Goal: Communication & Community: Answer question/provide support

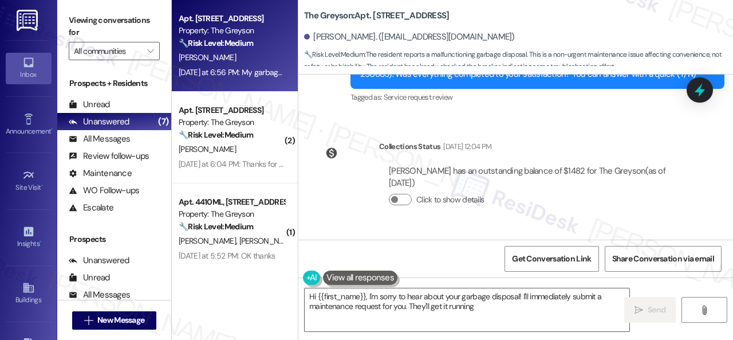
scroll to position [5775, 0]
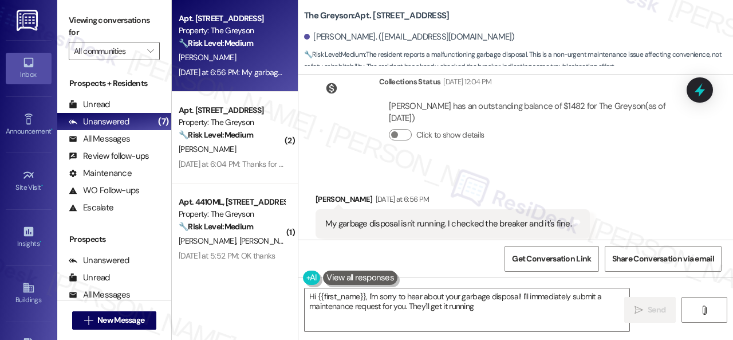
click at [517, 184] on div "Received via SMS [PERSON_NAME] [DATE] at 6:56 PM My garbage disposal isn't runn…" at bounding box center [452, 224] width 291 height 80
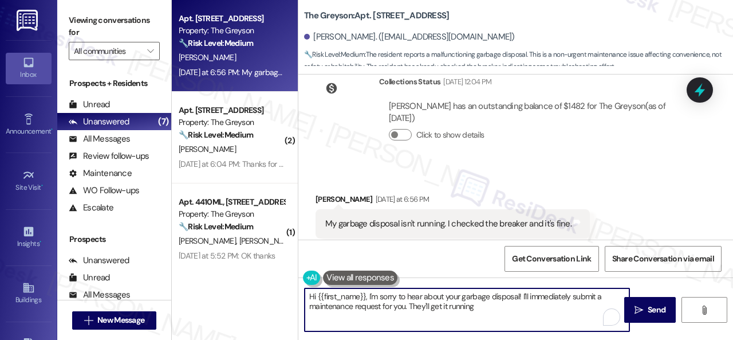
drag, startPoint x: 505, startPoint y: 309, endPoint x: 520, endPoint y: 295, distance: 20.7
click at [520, 295] on textarea "Hi {{first_name}}, I'm sorry to hear about your garbage disposal! I'll immediat…" at bounding box center [467, 309] width 325 height 43
paste textarea "Is there already a work order for the issue? If so, may I have the work order n…"
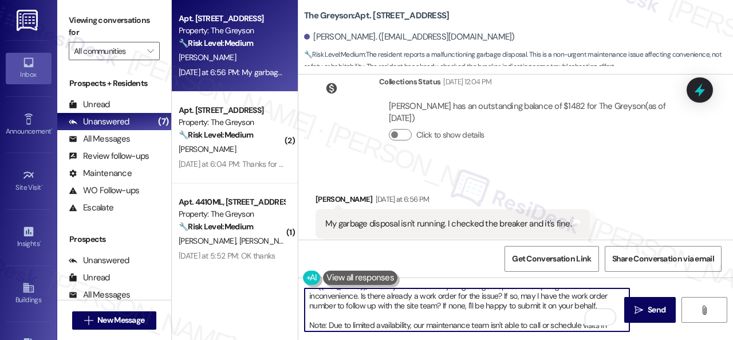
scroll to position [1, 0]
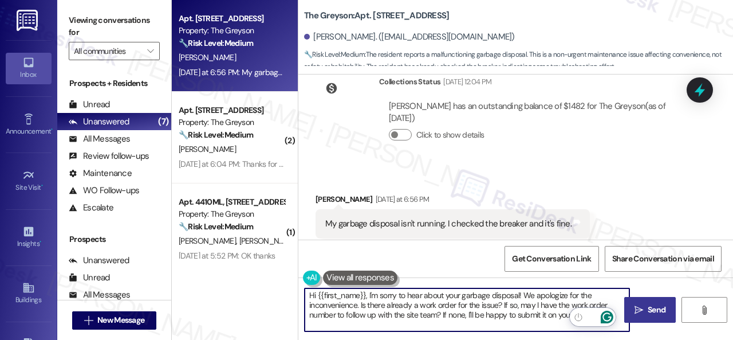
type textarea "Hi {{first_name}}, I'm sorry to hear about your garbage disposal! We apologize …"
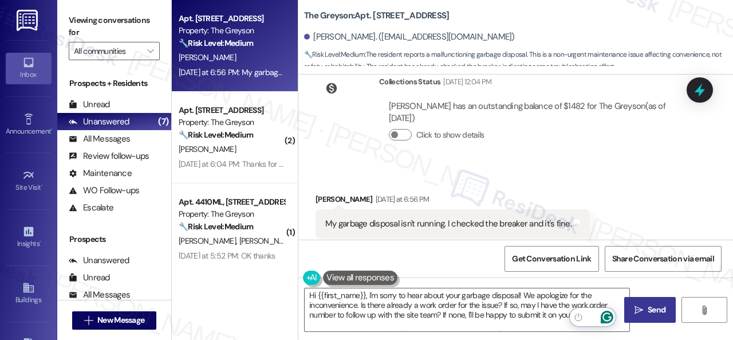
click at [640, 306] on span " Send" at bounding box center [650, 309] width 36 height 12
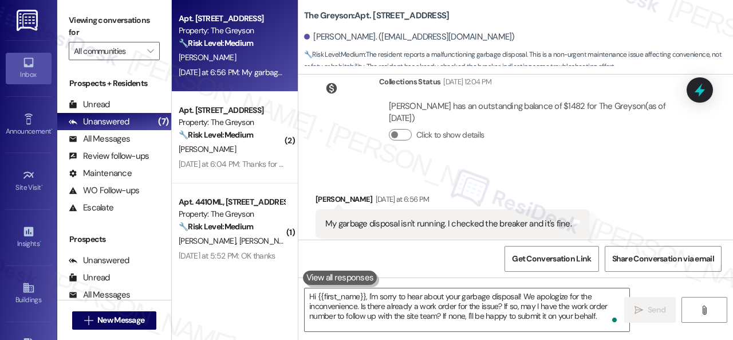
scroll to position [5774, 0]
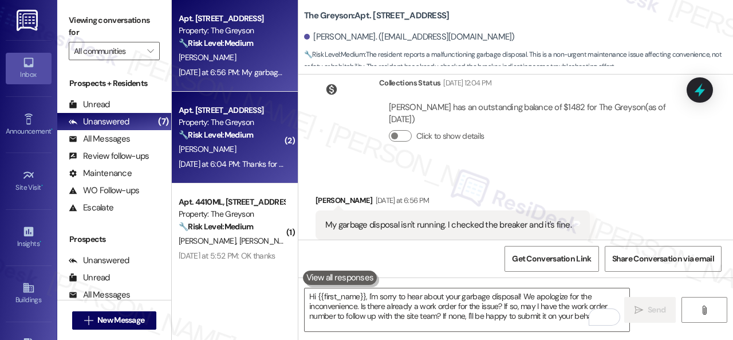
click at [273, 150] on div "J. Wong" at bounding box center [231, 149] width 108 height 14
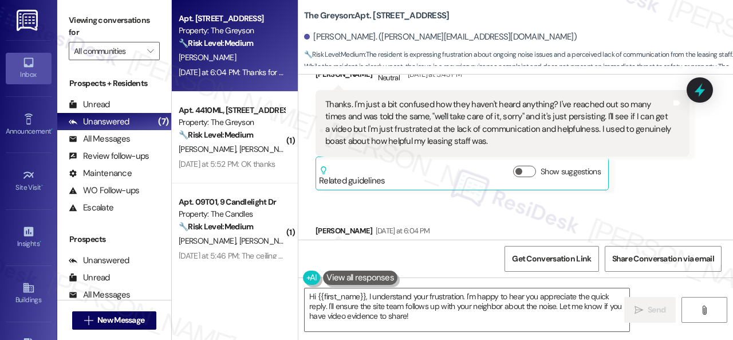
scroll to position [5069, 0]
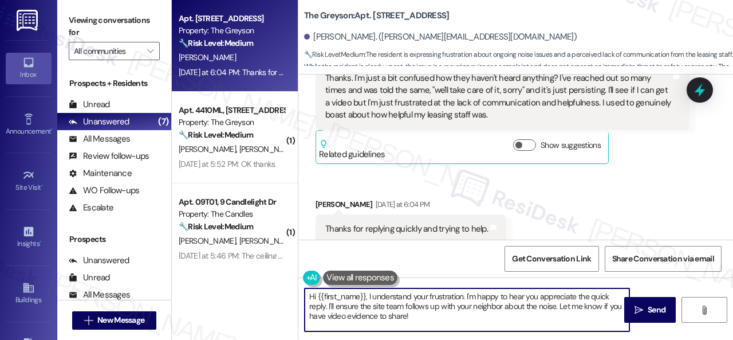
drag, startPoint x: 417, startPoint y: 317, endPoint x: 230, endPoint y: 303, distance: 187.7
click at [234, 305] on div "Apt. 4230RL, 4460 Mountain Laurel Road Property: The Greyson 🔧 Risk Level: Medi…" at bounding box center [452, 170] width 561 height 340
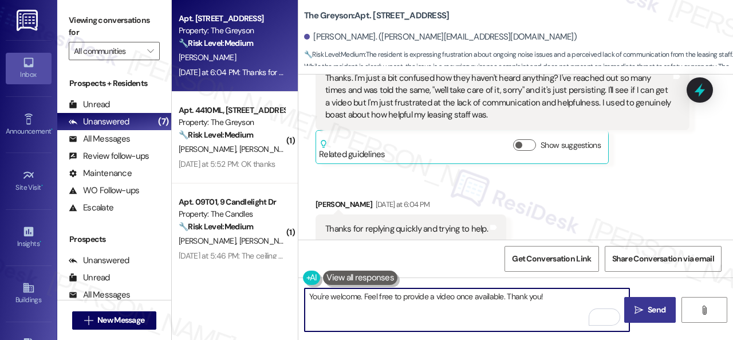
type textarea "You're welcome. Feel free to provide a video once available. Thank you!"
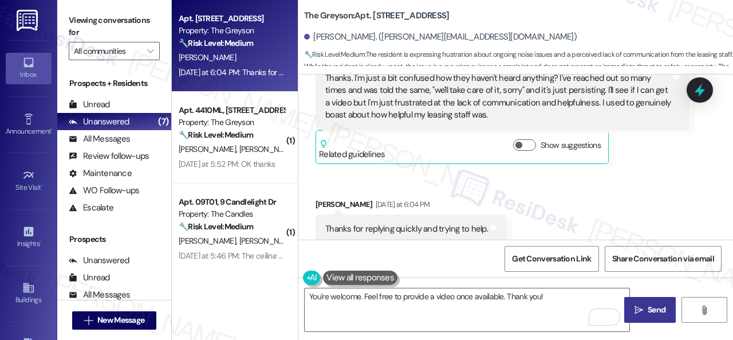
click at [648, 310] on span "Send" at bounding box center [657, 309] width 18 height 12
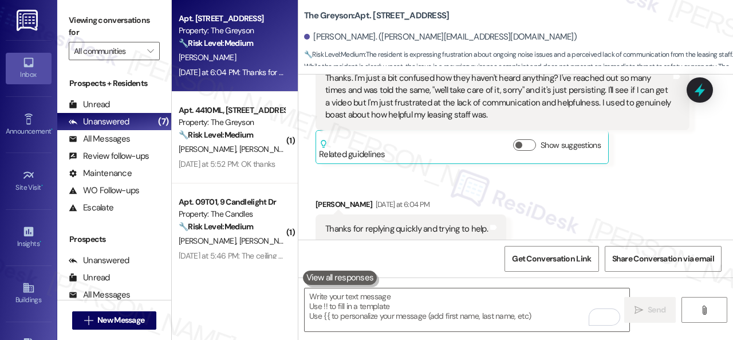
scroll to position [5068, 0]
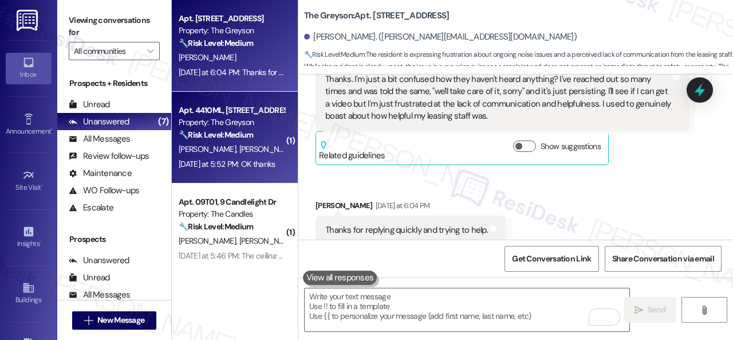
click at [267, 129] on div "🔧 Risk Level: Medium The resident acknowledged the resolution provided by the s…" at bounding box center [232, 135] width 106 height 12
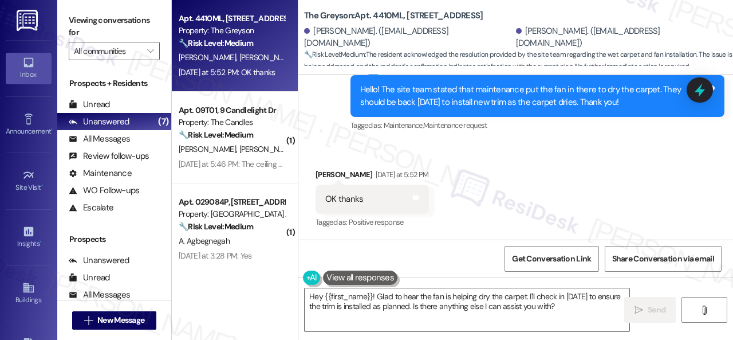
scroll to position [3, 0]
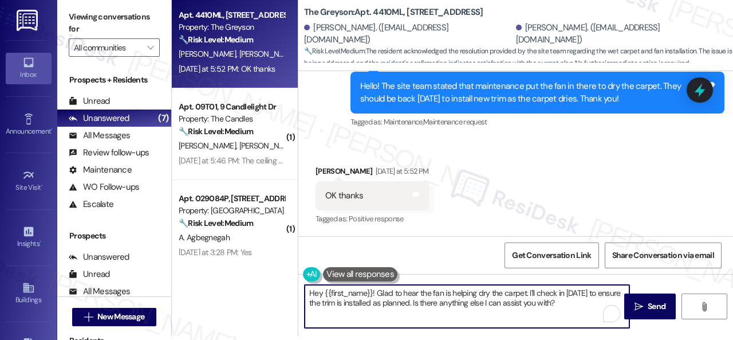
drag, startPoint x: 586, startPoint y: 303, endPoint x: 208, endPoint y: 285, distance: 378.9
click at [223, 295] on div "Apt. 4410ML, 4460 Mountain Laurel Road Property: The Greyson 🔧 Risk Level: Medi…" at bounding box center [452, 167] width 561 height 340
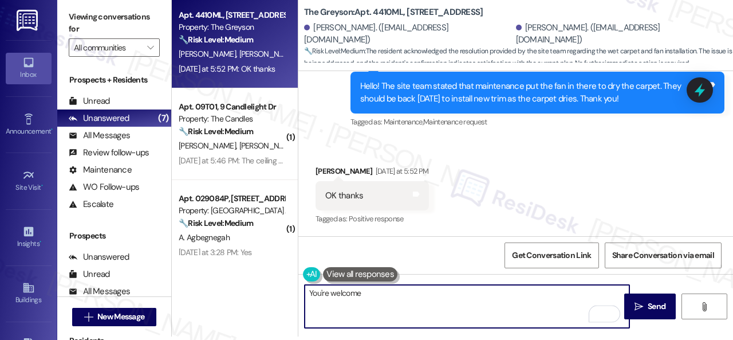
type textarea "You're welcome!"
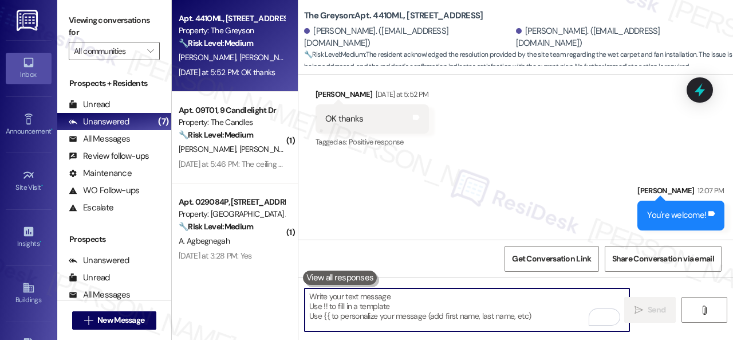
scroll to position [12585, 0]
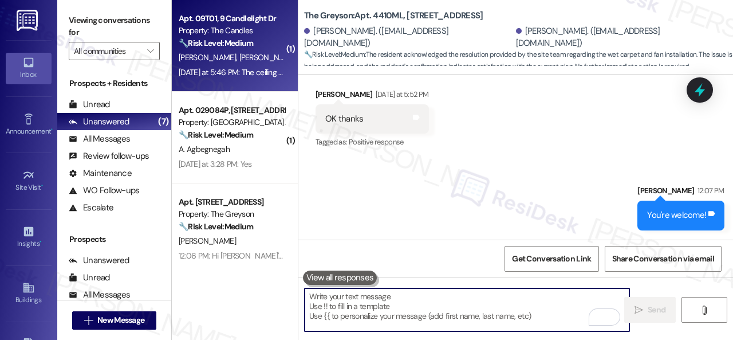
click at [264, 64] on div "B. Smith J. Johnson" at bounding box center [231, 57] width 108 height 14
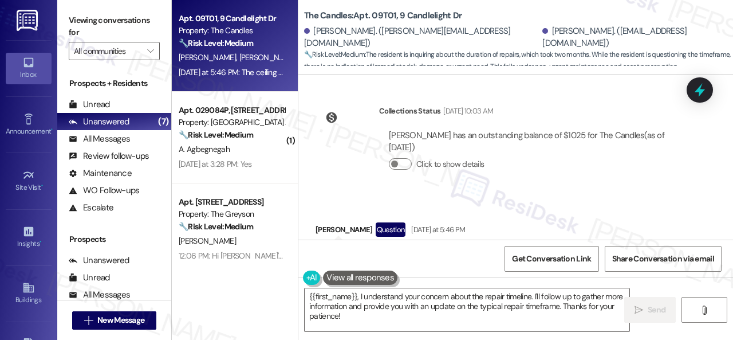
scroll to position [3327, 0]
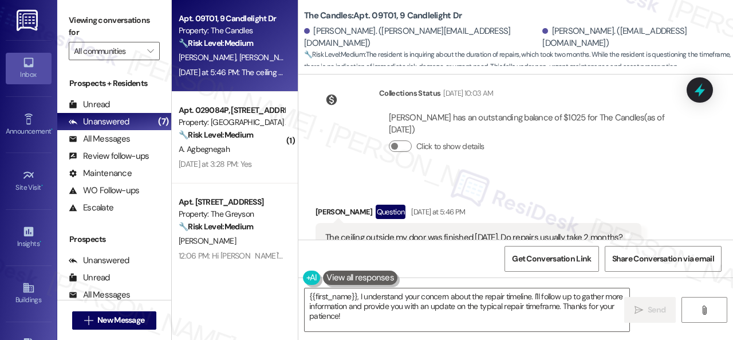
click at [630, 204] on div "Joseph Johnson Question Yesterday at 5:46 PM" at bounding box center [478, 213] width 326 height 18
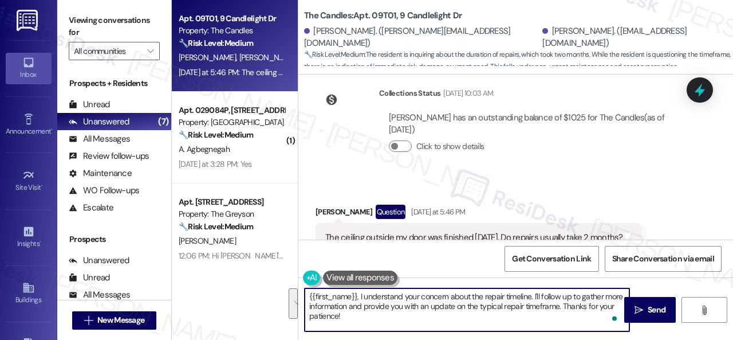
drag, startPoint x: 309, startPoint y: 297, endPoint x: 377, endPoint y: 321, distance: 72.3
click at [377, 321] on textarea "{{first_name}}, I understand your concern about the repair timeline. I'll follo…" at bounding box center [467, 309] width 325 height 43
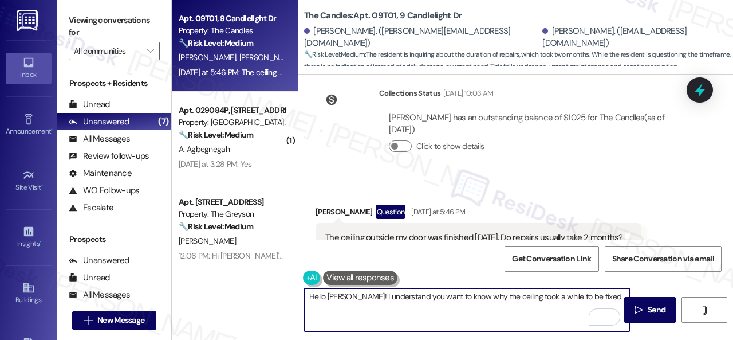
paste textarea "I will forward your inquiry to the site team and get back to you as soon as I r…"
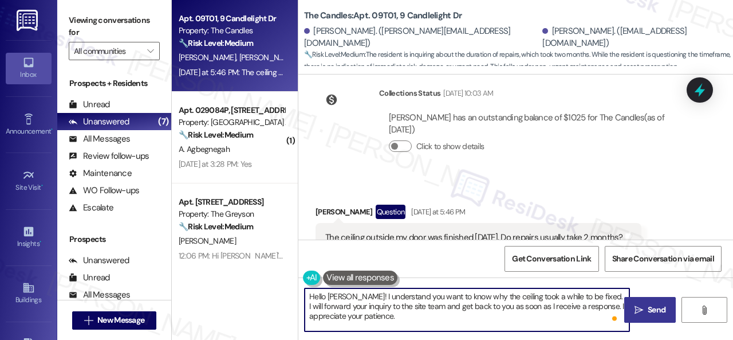
type textarea "Hello Joseph! I understand you want to know why the ceiling took a while to be …"
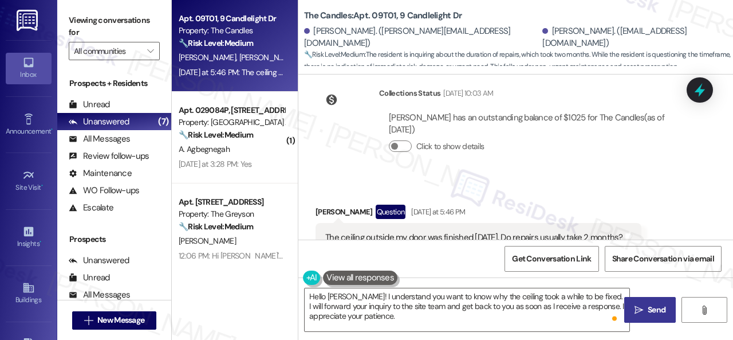
click at [656, 307] on span "Send" at bounding box center [657, 309] width 18 height 12
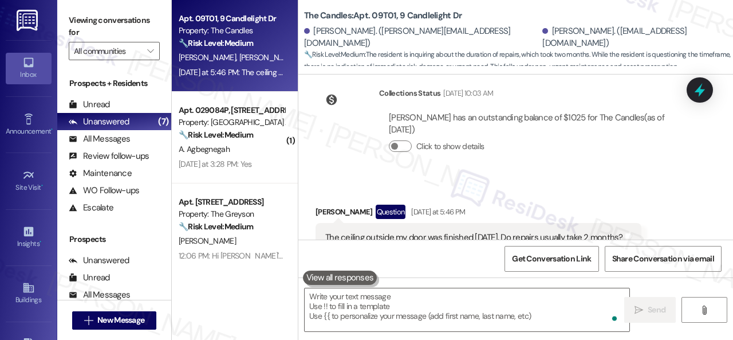
scroll to position [3326, 0]
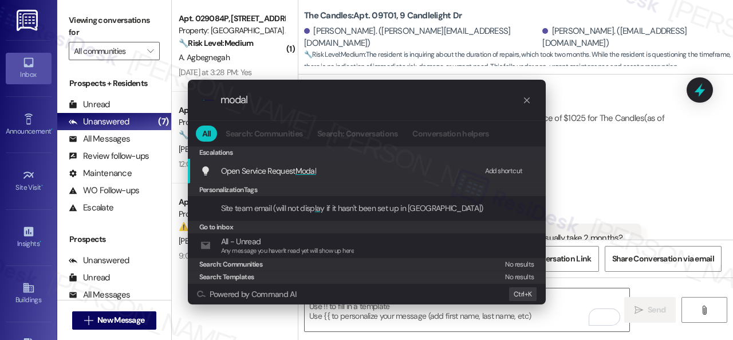
click at [493, 168] on div "Add shortcut" at bounding box center [504, 171] width 38 height 12
drag, startPoint x: 261, startPoint y: 103, endPoint x: 206, endPoint y: 97, distance: 55.8
click at [206, 97] on div ".cls-1{fill:#0a055f;}.cls-2{fill:#0cc4c4;} resideskLogoBlueOrange modal" at bounding box center [367, 100] width 358 height 41
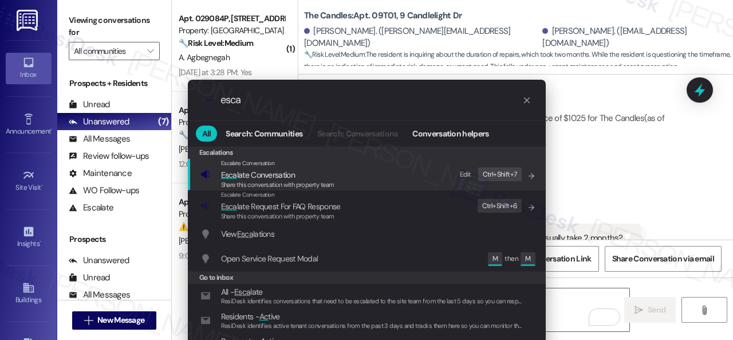
type input "esca"
click at [464, 172] on div "Edit" at bounding box center [465, 174] width 11 height 12
click at [261, 180] on span "Share this conversation with property team" at bounding box center [277, 184] width 113 height 8
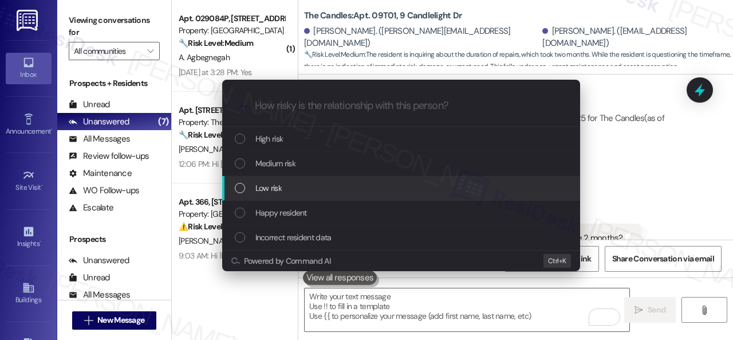
click at [291, 181] on div "Low risk" at bounding box center [402, 187] width 335 height 13
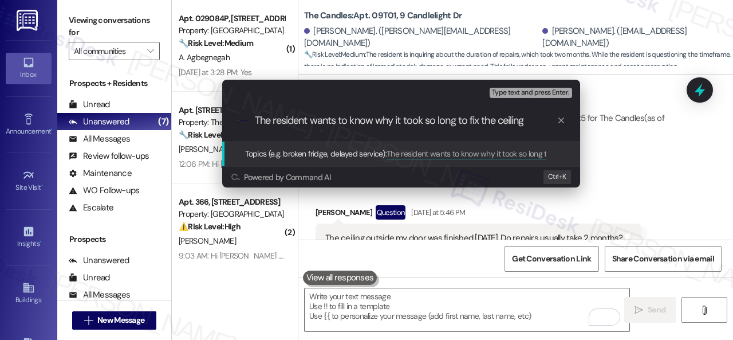
type input "The resident wants to know why it took so long to fix the ceiling."
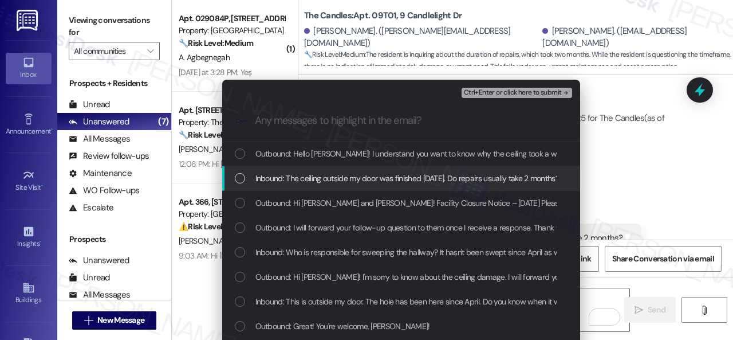
click at [286, 183] on span "Inbound: The ceiling outside my door was finished today. Do repairs usually tak…" at bounding box center [406, 178] width 303 height 13
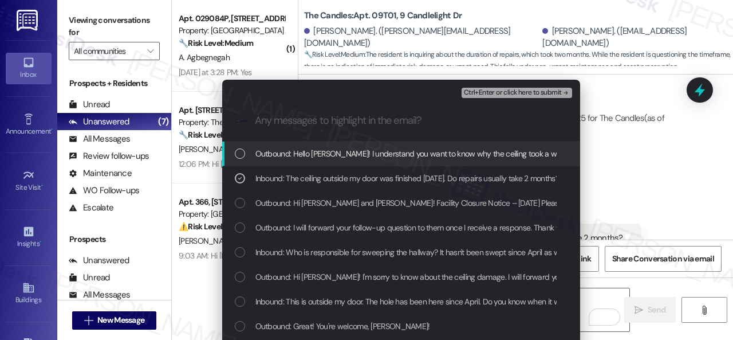
click at [493, 96] on span "Ctrl+Enter or click here to submit" at bounding box center [513, 93] width 98 height 8
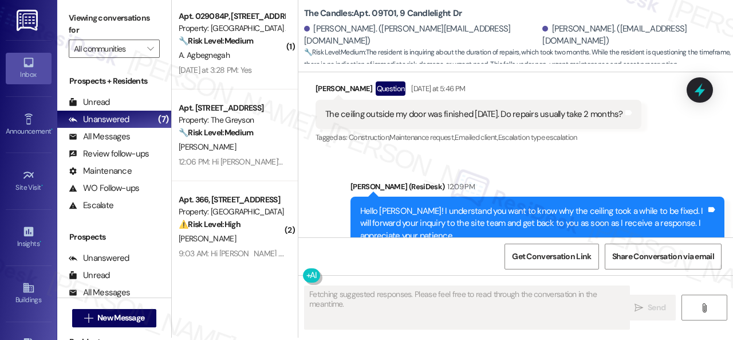
scroll to position [3, 0]
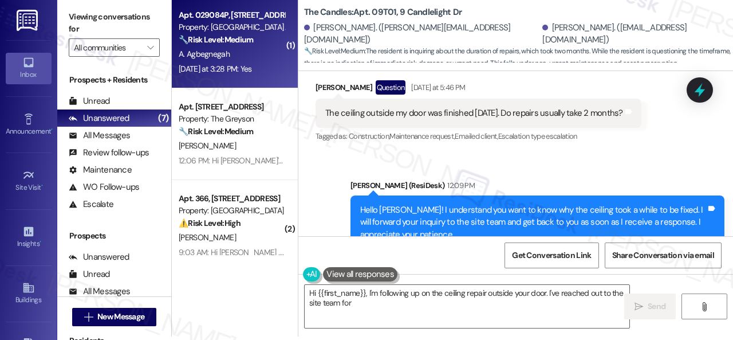
type textarea "Hi {{first_name}}, I'm following up on the ceiling repair outside your door. I'…"
click at [261, 54] on div "A. Agbegnegah" at bounding box center [231, 54] width 108 height 14
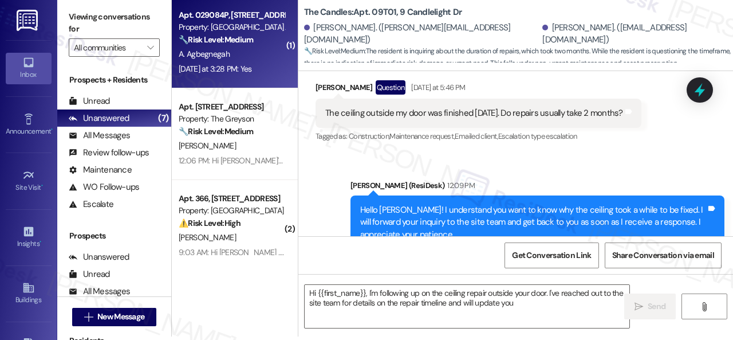
type textarea "Hi {{first_name}}, I'm following up on the ceiling repair outside your door. I'…"
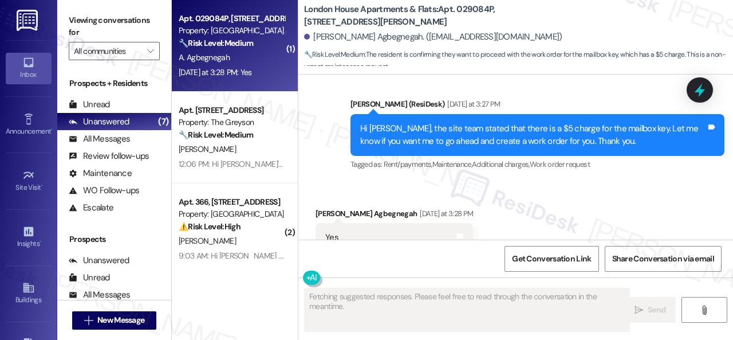
scroll to position [932, 0]
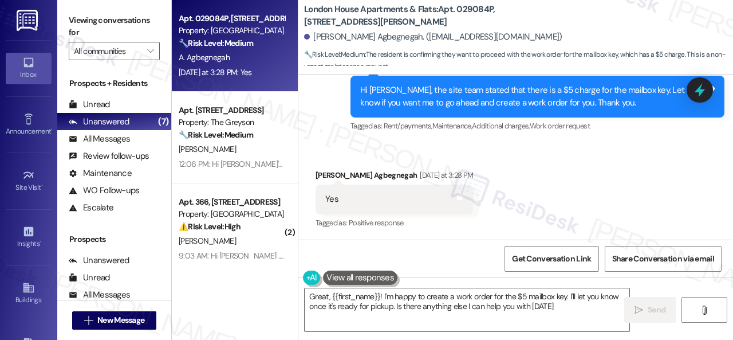
type textarea "Great, {{first_name}}! I'm happy to create a work order for the $5 mailbox key.…"
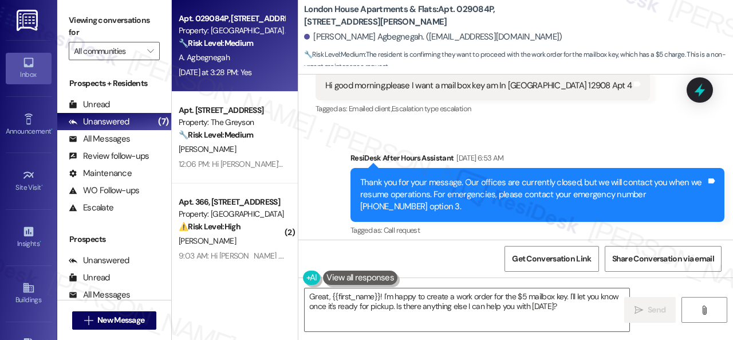
scroll to position [302, 0]
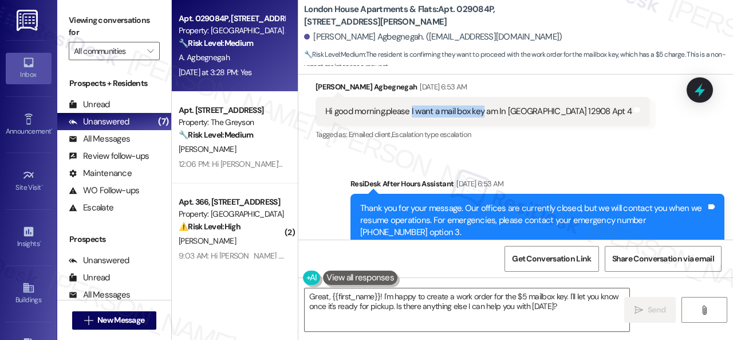
drag, startPoint x: 409, startPoint y: 113, endPoint x: 482, endPoint y: 113, distance: 72.1
click at [482, 113] on div "Hi good morning.please I want a mail box key am In Piccadilly circle 12908 Apt 4" at bounding box center [478, 111] width 306 height 12
copy div "I want a mail box key"
click at [547, 148] on div "Received via SMS Angela Sefakor Agbegnegah Aug 27, 2025 at 6:53 AM Hi good morn…" at bounding box center [483, 112] width 352 height 80
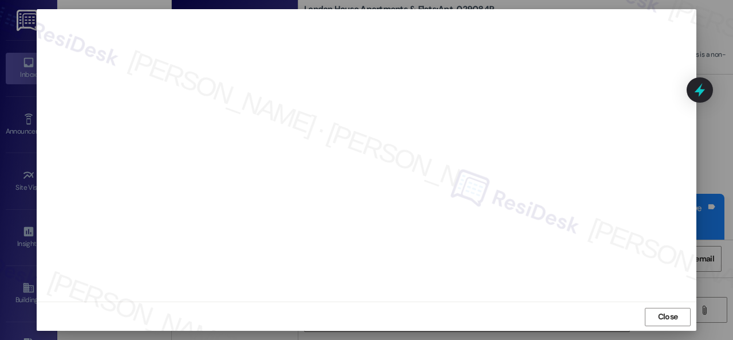
scroll to position [14, 0]
click at [659, 315] on span "Close" at bounding box center [668, 316] width 20 height 12
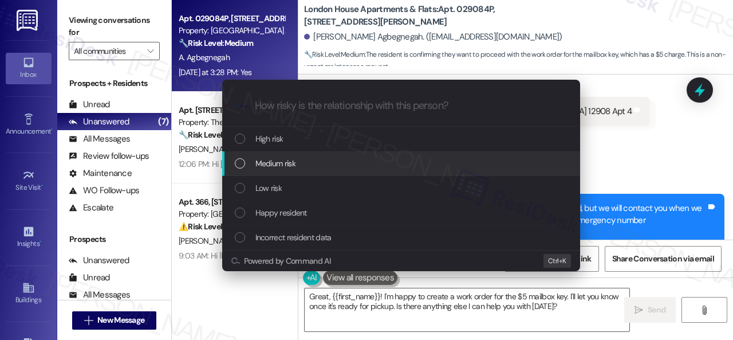
click at [273, 164] on span "Medium risk" at bounding box center [275, 163] width 40 height 13
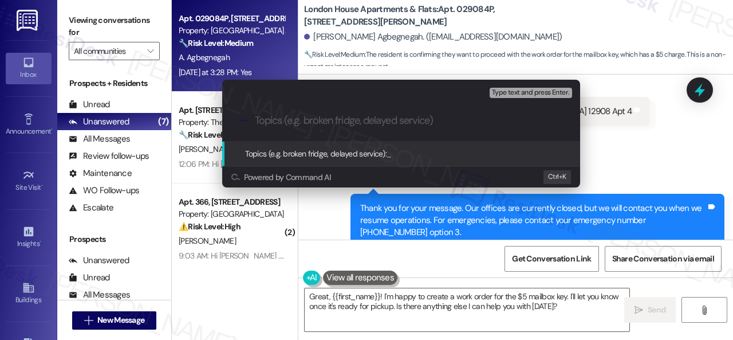
paste input "Work Order filed by ResiDesk 295793"
type input "Work Order filed by ResiDesk 295793"
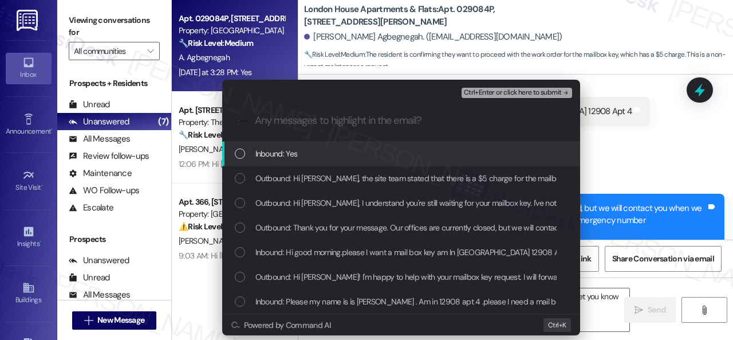
click at [290, 155] on span "Inbound: Yes" at bounding box center [276, 153] width 42 height 13
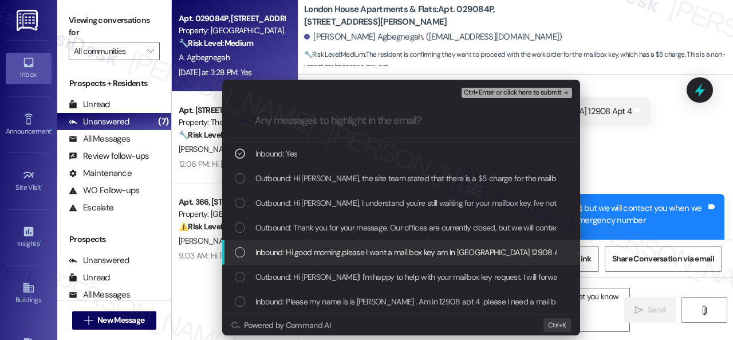
click at [296, 254] on span "Inbound: Hi good morning.please I want a mail box key am In Piccadilly circle 1…" at bounding box center [414, 252] width 318 height 13
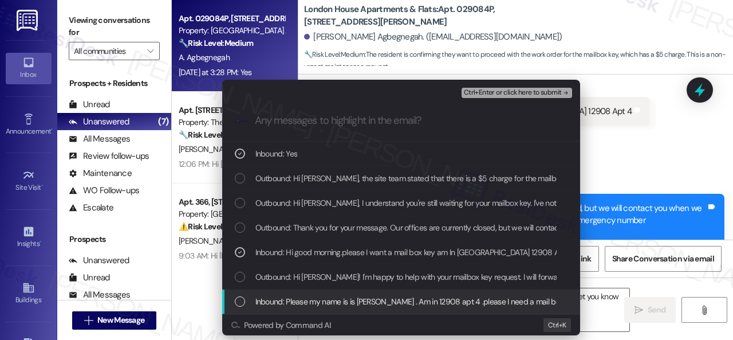
click at [447, 305] on span "Inbound: Please my name is is Angela . Am in 12908 apt 4 .please I need a mail …" at bounding box center [416, 301] width 322 height 13
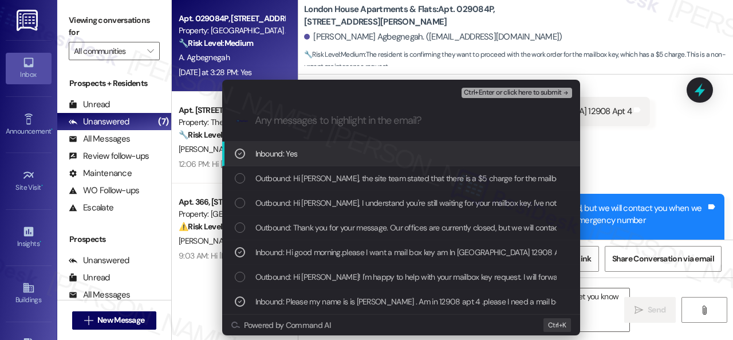
click at [502, 93] on span "Ctrl+Enter or click here to submit" at bounding box center [513, 93] width 98 height 8
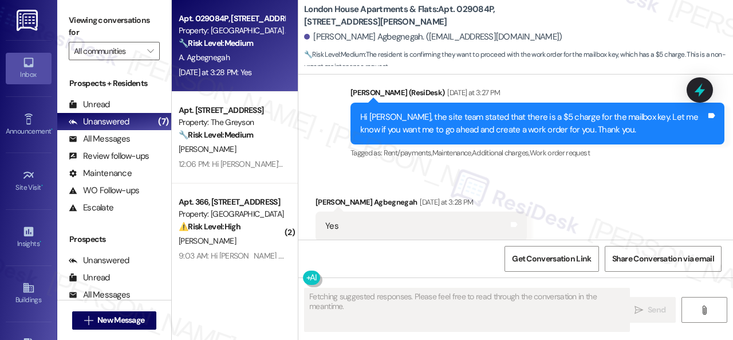
scroll to position [932, 0]
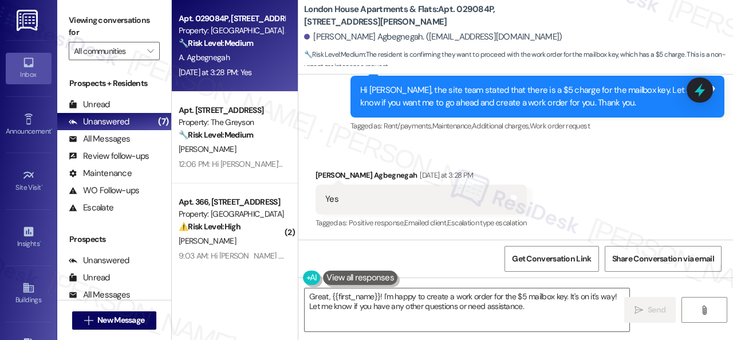
drag, startPoint x: 622, startPoint y: 209, endPoint x: 619, endPoint y: 199, distance: 10.7
click at [622, 208] on div "Received via SMS Angela Sefakor Agbegnegah Yesterday at 3:28 PM Yes Tags and no…" at bounding box center [515, 191] width 435 height 97
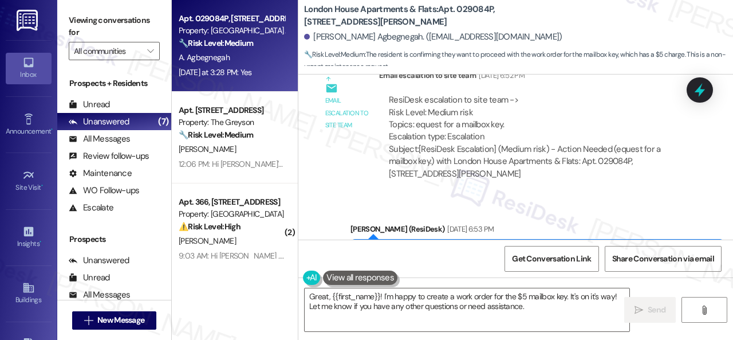
scroll to position [703, 0]
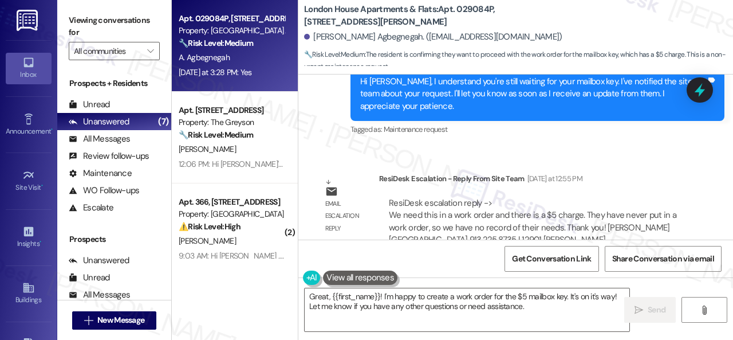
click at [612, 187] on div "ResiDesk Escalation - Reply From Site Team Yesterday at 12:55 PM" at bounding box center [534, 180] width 310 height 16
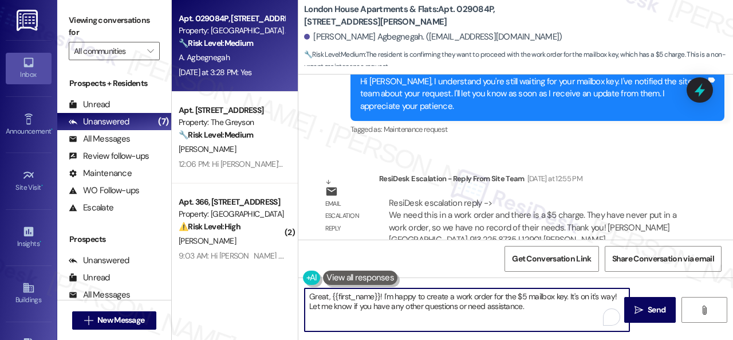
drag, startPoint x: 536, startPoint y: 307, endPoint x: 254, endPoint y: 261, distance: 286.1
click at [244, 259] on div "Apt. 029084P, 12901 Lord Nelson Dr Property: London House Apartments & Flats 🔧 …" at bounding box center [452, 170] width 561 height 340
paste textarea "Thank you. I've submitted a work order on your behalf and notified the site tea…"
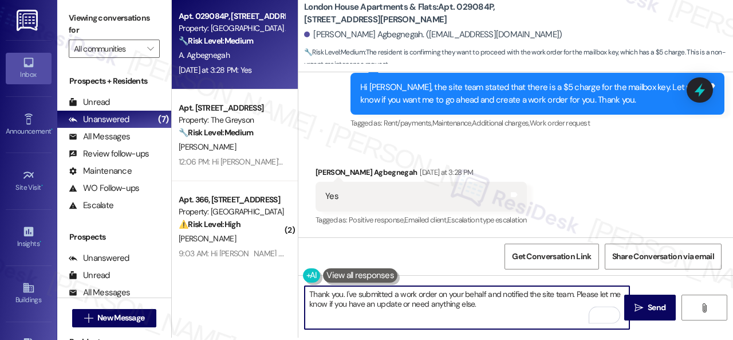
scroll to position [3, 0]
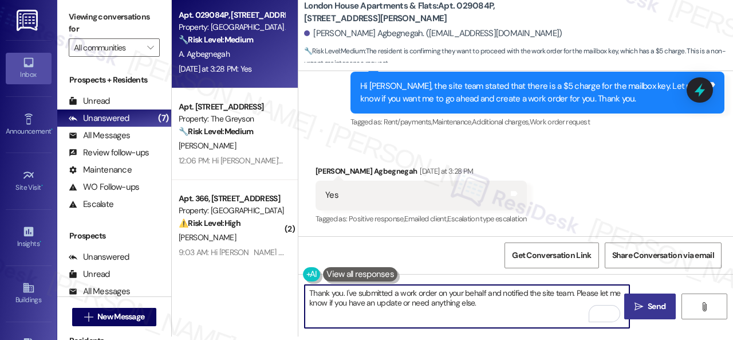
type textarea "Thank you. I've submitted a work order on your behalf and notified the site tea…"
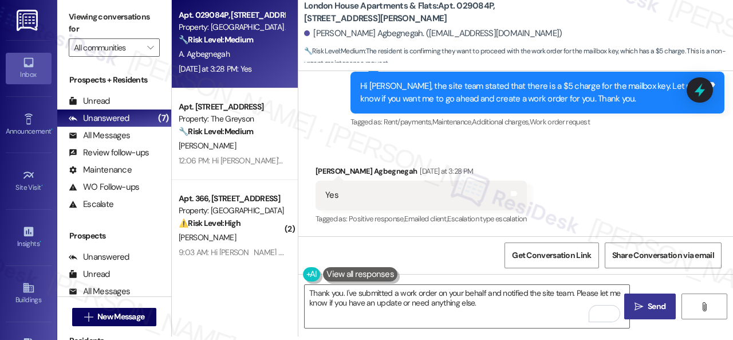
click at [650, 305] on span "Send" at bounding box center [657, 306] width 18 height 12
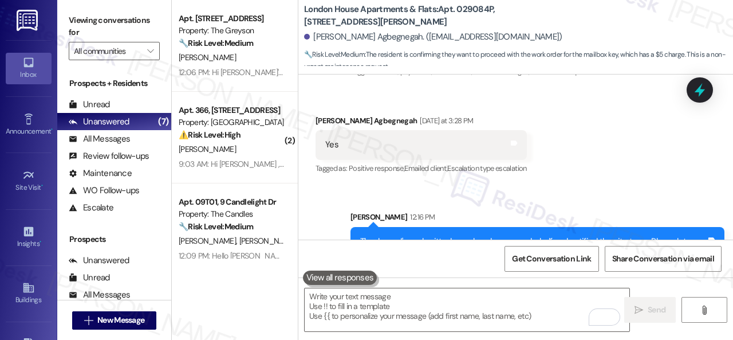
scroll to position [1024, 0]
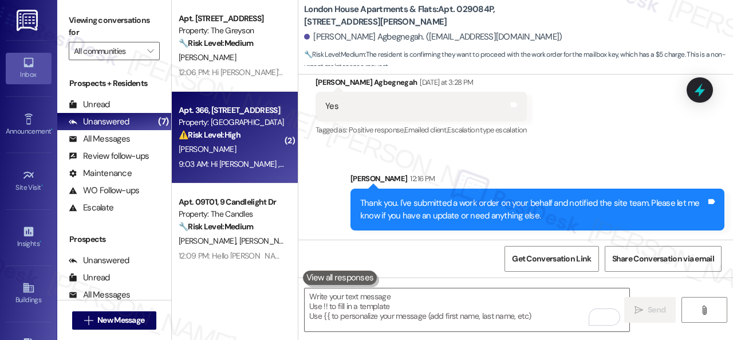
click at [263, 129] on div "⚠️ Risk Level: High The resident is asking about paying rent and mentions needi…" at bounding box center [232, 135] width 106 height 12
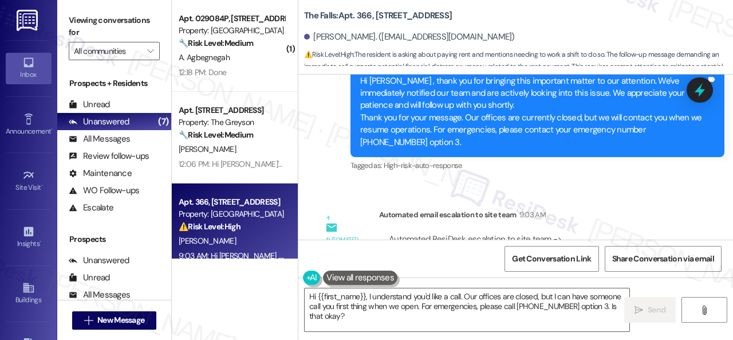
scroll to position [2243, 0]
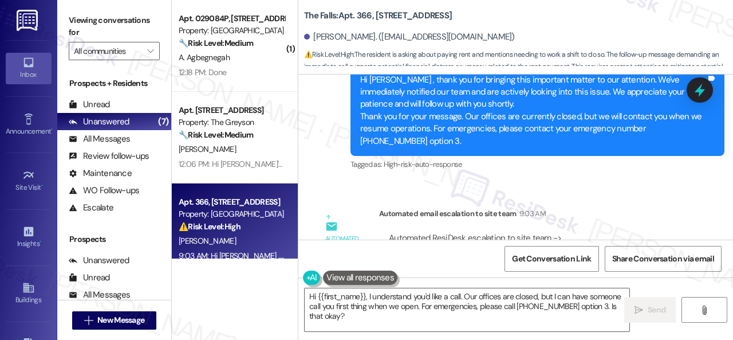
drag, startPoint x: 613, startPoint y: 214, endPoint x: 599, endPoint y: 216, distance: 13.8
click at [612, 223] on div "Automated ResiDesk escalation to site team -> Risk Level: High Risk Topics: Urg…" at bounding box center [534, 274] width 310 height 103
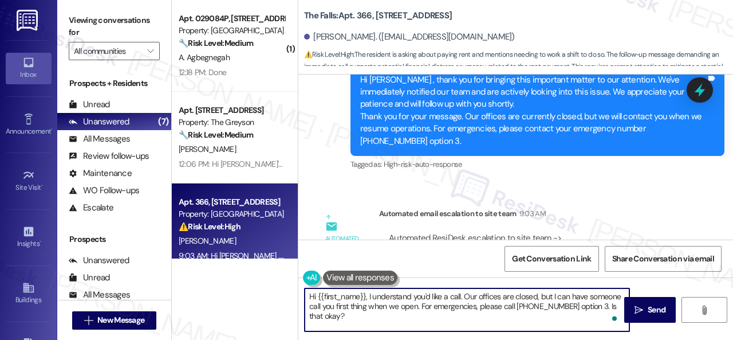
drag, startPoint x: 366, startPoint y: 297, endPoint x: 374, endPoint y: 319, distance: 23.5
click at [374, 319] on textarea "Hi {{first_name}}, I understand you'd like a call. Our offices are closed, but …" at bounding box center [467, 309] width 325 height 43
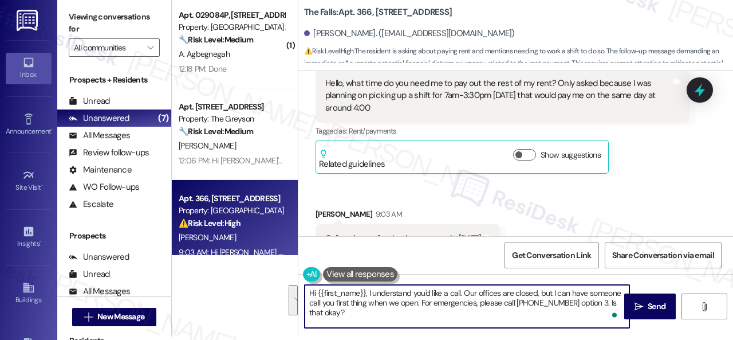
scroll to position [1927, 0]
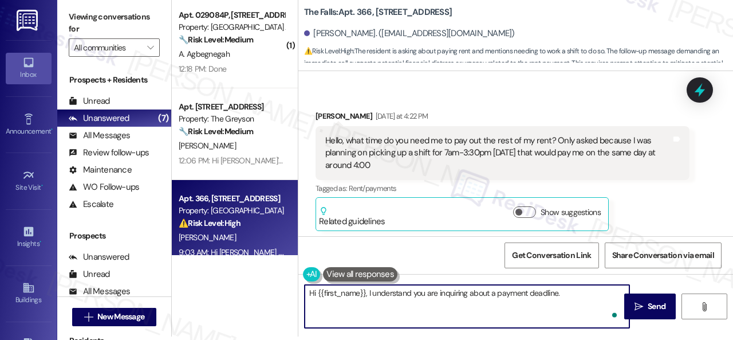
paste textarea "I apologize if I cannot make or accept calls"
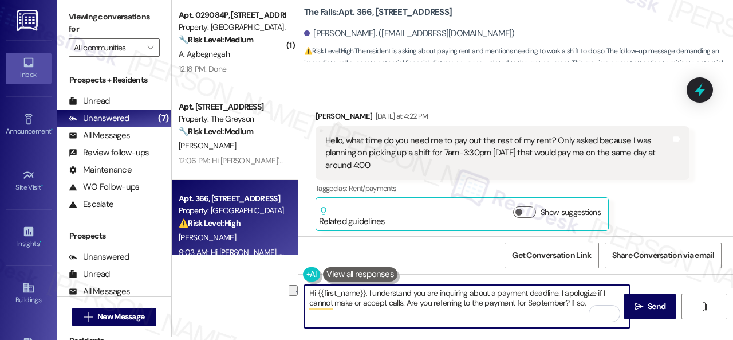
drag, startPoint x: 484, startPoint y: 304, endPoint x: 591, endPoint y: 299, distance: 107.2
click at [591, 299] on textarea "Hi {{first_name}}, I understand you are inquiring about a payment deadline. I a…" at bounding box center [467, 306] width 325 height 43
paste textarea "lease know that rent is due on the 1st, with a grace period until the 5th. On t…"
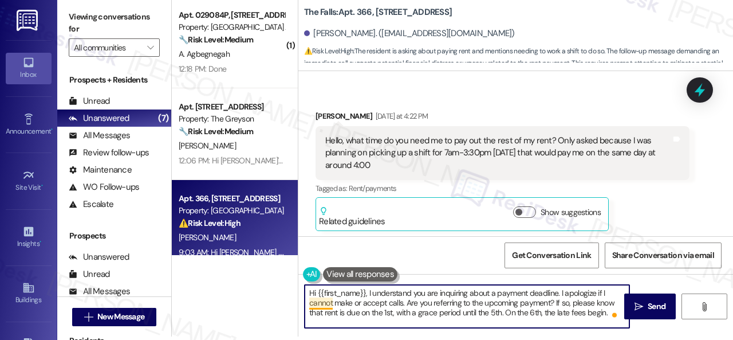
click at [315, 305] on textarea "Hi {{first_name}}, I understand you are inquiring about a payment deadline. I a…" at bounding box center [467, 306] width 325 height 43
click at [606, 312] on textarea "Hi {{first_name}}, I understand you are inquiring about a payment deadline. I a…" at bounding box center [467, 306] width 325 height 43
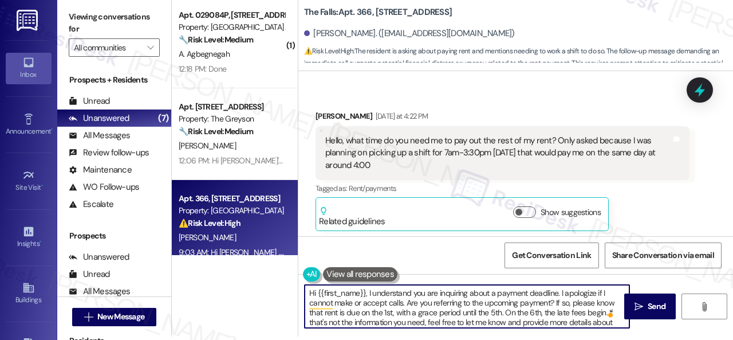
scroll to position [13, 0]
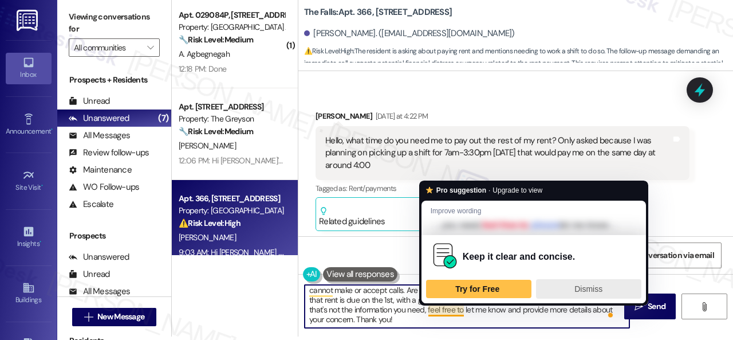
click at [584, 286] on span "Dismiss" at bounding box center [588, 288] width 28 height 9
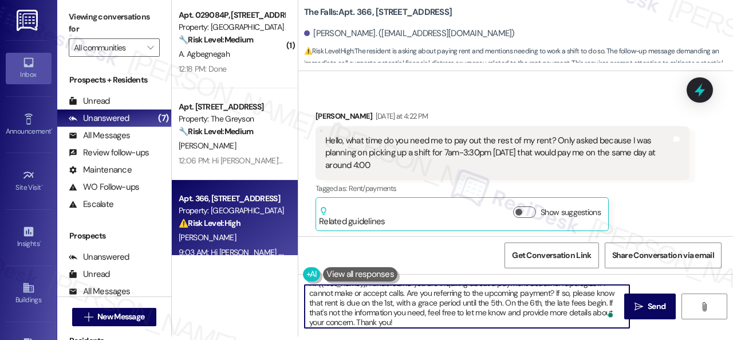
scroll to position [0, 0]
type textarea "Hi {{first_name}}, I understand you are inquiring about a payment deadline. I a…"
click at [656, 307] on span "Send" at bounding box center [657, 306] width 18 height 12
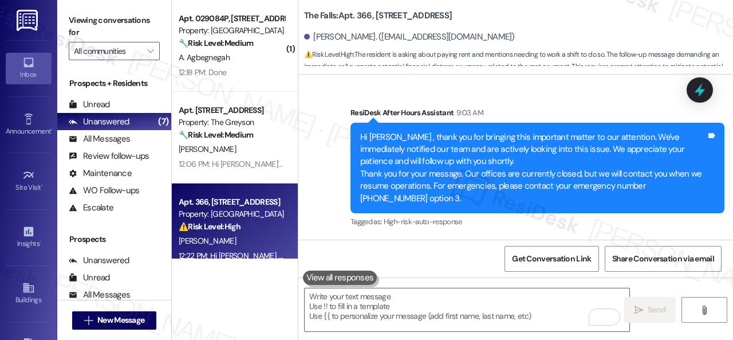
click at [578, 19] on div "The Falls: Apt. 366, 6565 W Foxridge Dr Jaden Hutchingson. (jadenhutchingson@gm…" at bounding box center [518, 34] width 429 height 63
click at [602, 98] on div "Sent via SMS ResiDesk After Hours Assistant 9:03 AM Hi Jaden , thank you for br…" at bounding box center [537, 168] width 391 height 141
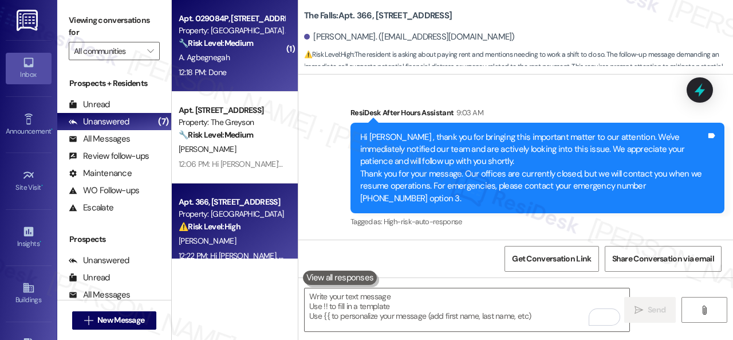
click at [251, 65] on div "12:18 PM: Done 12:18 PM: Done" at bounding box center [231, 72] width 108 height 14
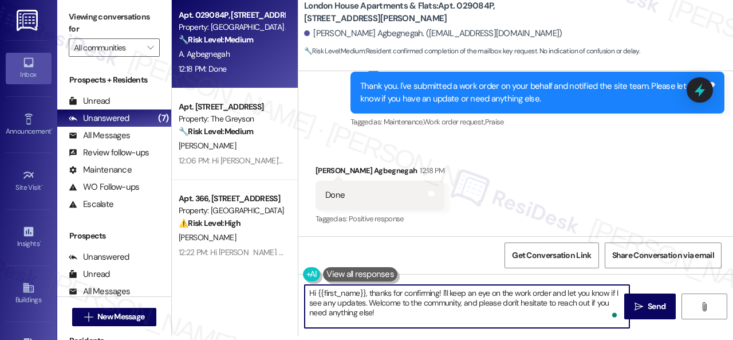
drag, startPoint x: 391, startPoint y: 314, endPoint x: 378, endPoint y: 310, distance: 13.6
click at [378, 310] on textarea "Hi {{first_name}}, thanks for confirming! I'll keep an eye on the work order an…" at bounding box center [467, 306] width 325 height 43
drag, startPoint x: 385, startPoint y: 317, endPoint x: 289, endPoint y: 287, distance: 100.0
click at [289, 287] on div "Apt. 029084P, 12901 Lord Nelson Dr Property: London House Apartments & Flats 🔧 …" at bounding box center [452, 167] width 561 height 340
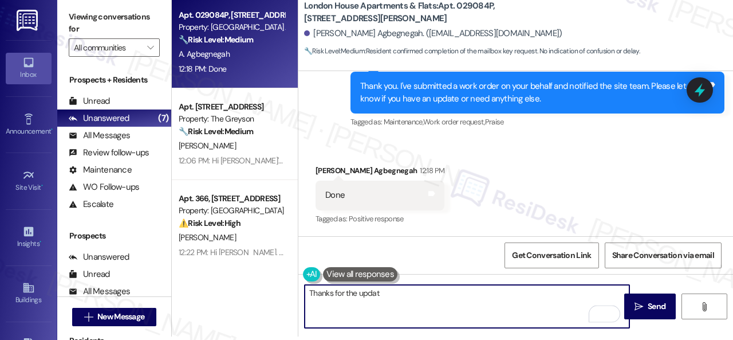
type textarea "Thanks for the update"
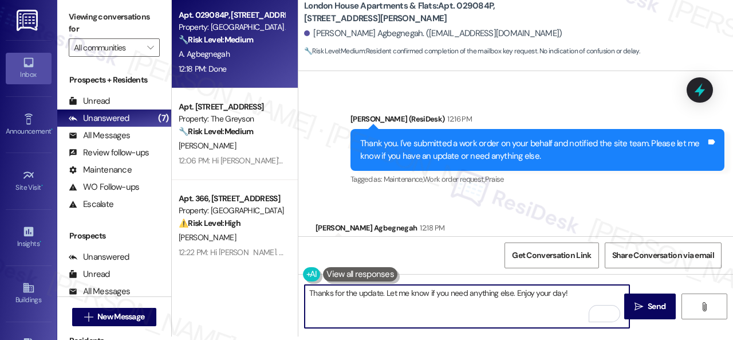
scroll to position [1291, 0]
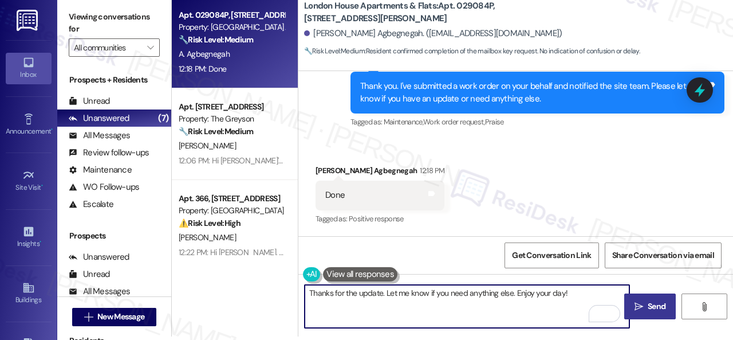
type textarea "Thanks for the update. Let me know if you need anything else. Enjoy your day!"
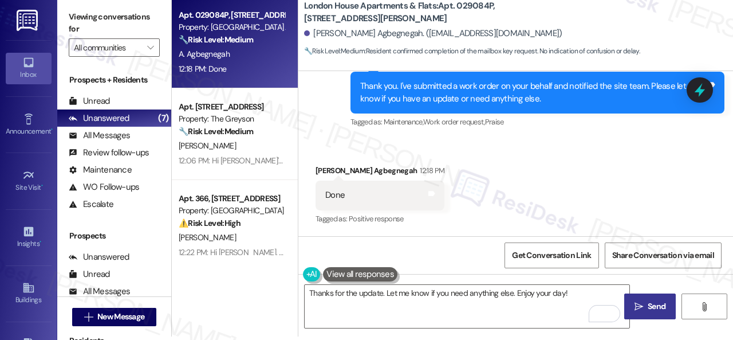
click at [636, 307] on icon "" at bounding box center [638, 306] width 9 height 9
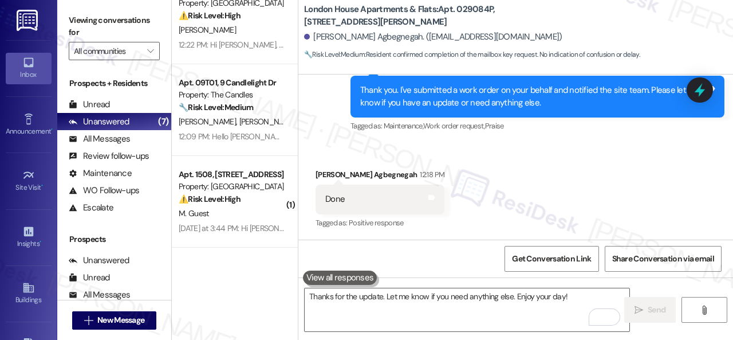
scroll to position [229, 0]
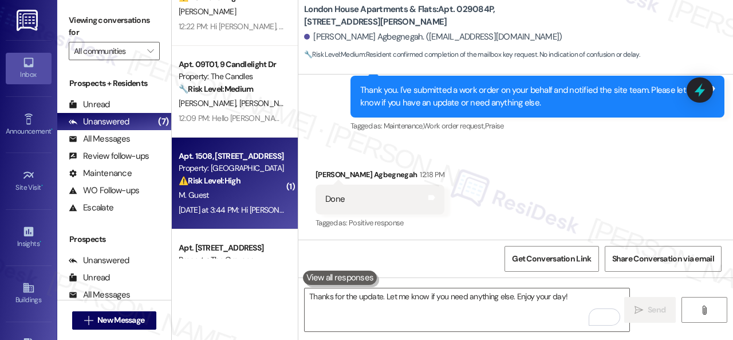
click at [242, 192] on div "M. Guest" at bounding box center [231, 195] width 108 height 14
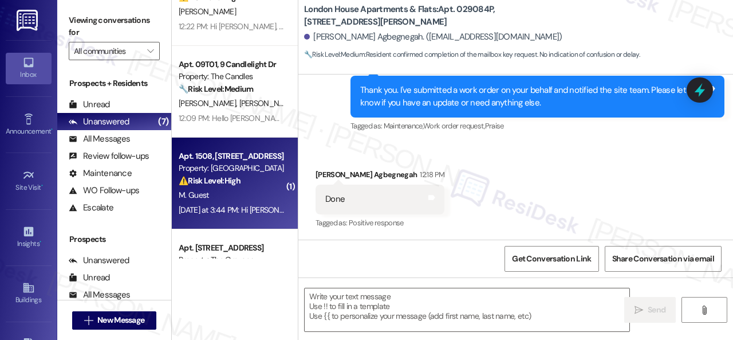
type textarea "Fetching suggested responses. Please feel free to read through the conversation…"
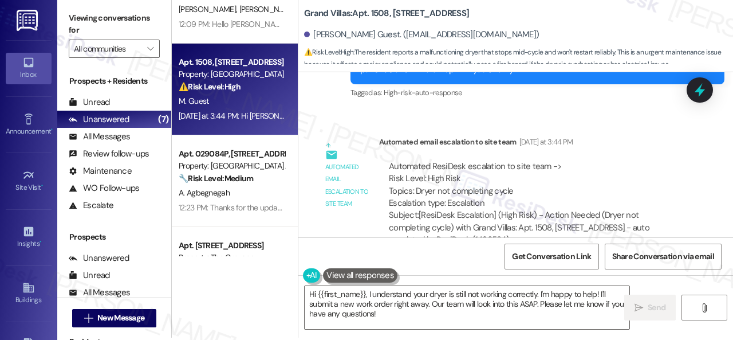
scroll to position [3, 0]
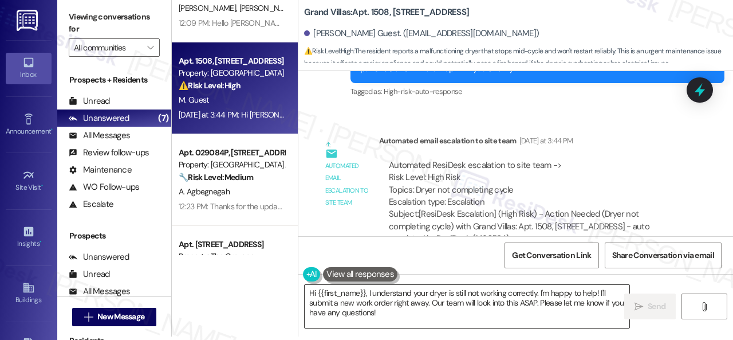
drag, startPoint x: 534, startPoint y: 297, endPoint x: 562, endPoint y: 297, distance: 27.5
click at [534, 297] on textarea "Hi {{first_name}}, I understand your dryer is still not working correctly. I'm …" at bounding box center [467, 306] width 325 height 43
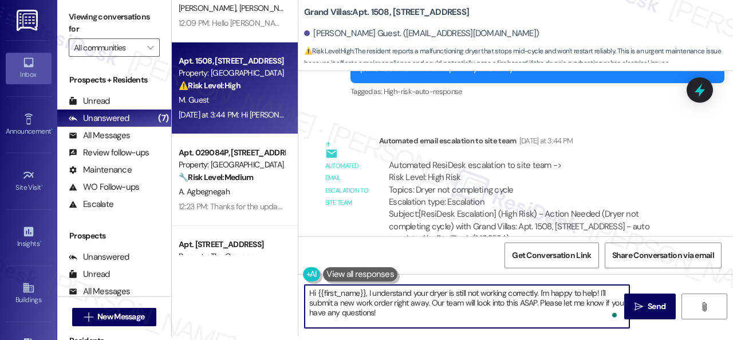
drag, startPoint x: 599, startPoint y: 294, endPoint x: 599, endPoint y: 312, distance: 18.3
click at [599, 312] on textarea "Hi {{first_name}}, I understand your dryer is still not working correctly. I'm …" at bounding box center [467, 306] width 325 height 43
paste textarea "s there already a work order for the issue? If so, may I have the work order nu…"
click at [362, 303] on textarea "Hi {{first_name}}, I understand your dryer is still not working correctly. I'm …" at bounding box center [467, 306] width 325 height 43
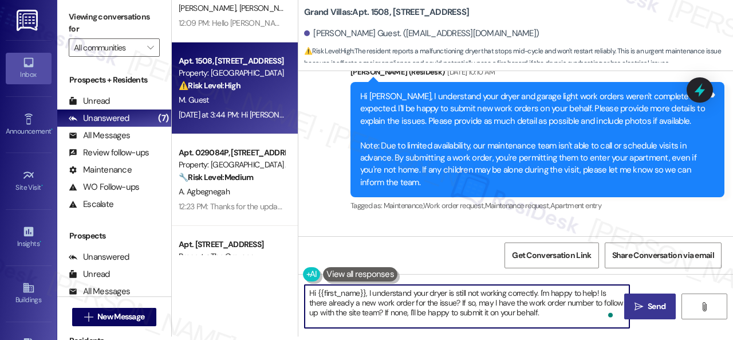
type textarea "Hi {{first_name}}, I understand your dryer is still not working correctly. I'm …"
click at [648, 308] on span "Send" at bounding box center [657, 306] width 18 height 12
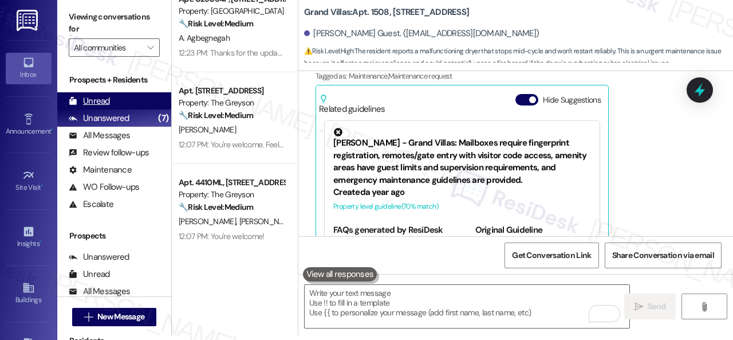
click at [93, 98] on div "Unread" at bounding box center [89, 101] width 41 height 12
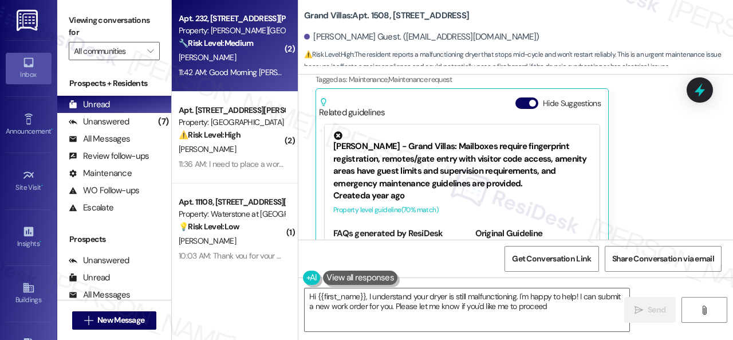
type textarea "Hi {{first_name}}, I understand your dryer is still malfunctioning. I'm happy t…"
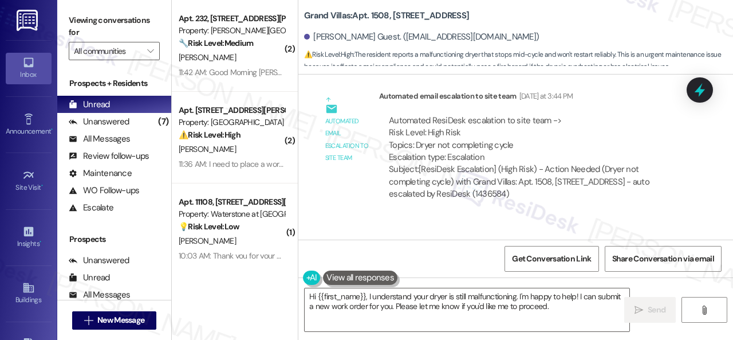
scroll to position [2925, 0]
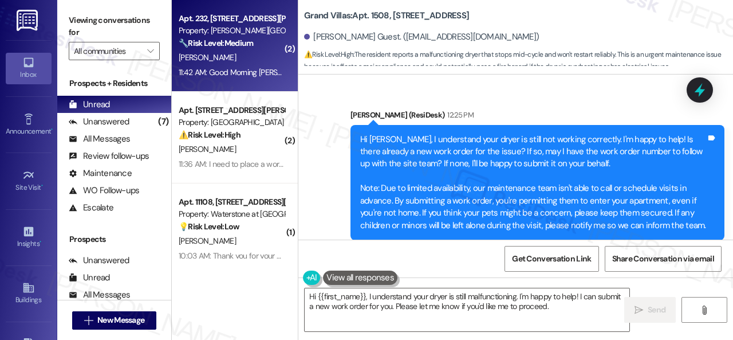
click at [236, 46] on strong "🔧 Risk Level: Medium" at bounding box center [216, 43] width 74 height 10
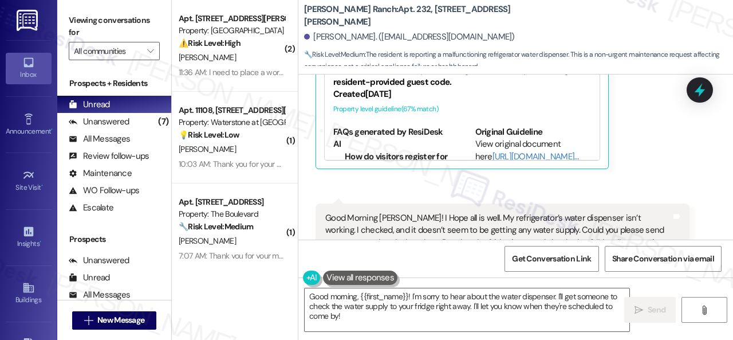
scroll to position [1870, 0]
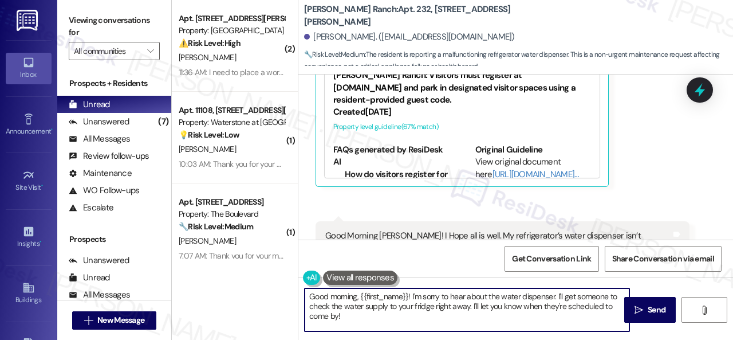
drag, startPoint x: 359, startPoint y: 297, endPoint x: 279, endPoint y: 293, distance: 79.7
click at [282, 294] on div "( 2 ) Apt. 425, 931 Fletcher Avenue Property: Pinnex North Square ⚠️ Risk Level…" at bounding box center [452, 170] width 561 height 340
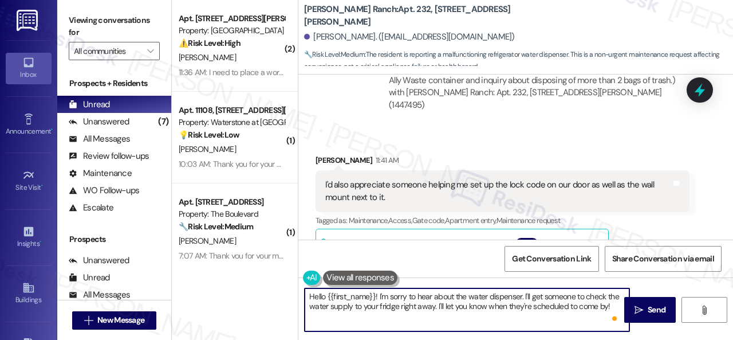
scroll to position [1641, 0]
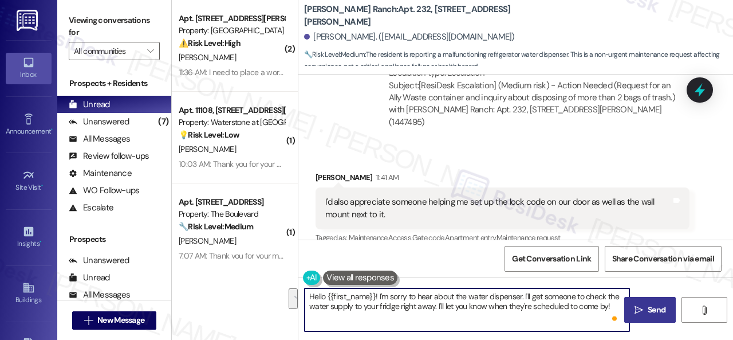
drag, startPoint x: 381, startPoint y: 297, endPoint x: 645, endPoint y: 321, distance: 265.6
click at [645, 321] on div "Hello {{first_name}}! I'm sorry to hear about the water dispenser. I'll get som…" at bounding box center [515, 320] width 435 height 86
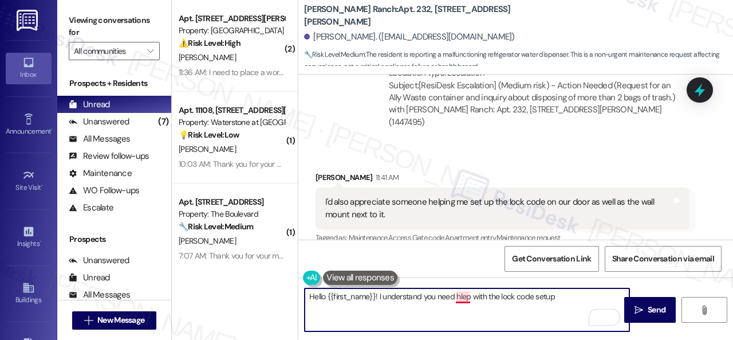
click at [464, 295] on textarea "Hello {{first_name}}! I understand you need hlep with the lock code setup" at bounding box center [467, 309] width 325 height 43
click at [532, 294] on textarea "Hello {{first_name}}! I understand you need help with the lock code setup" at bounding box center [467, 309] width 325 height 43
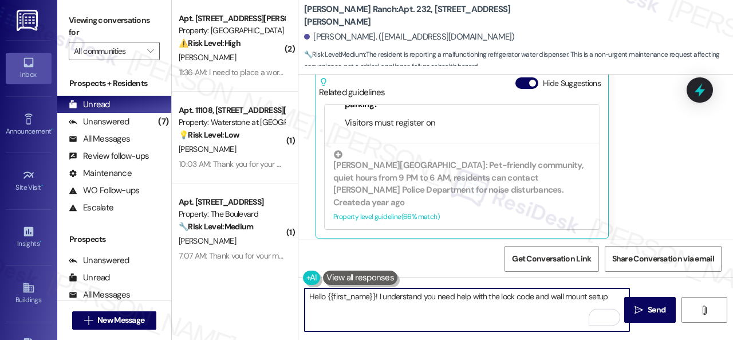
scroll to position [1870, 0]
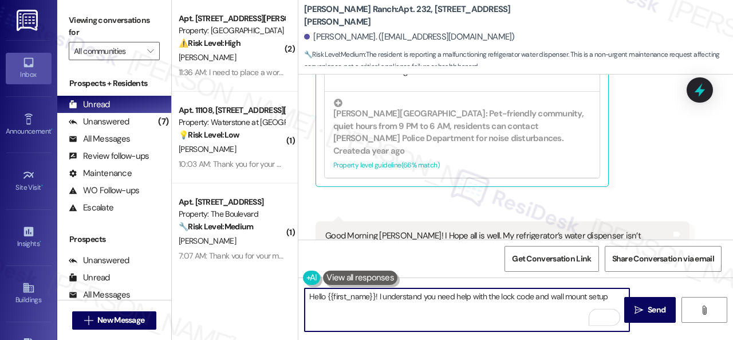
click at [609, 297] on textarea "Hello {{first_name}}! I understand you need help with the lock code and wall mo…" at bounding box center [467, 309] width 325 height 43
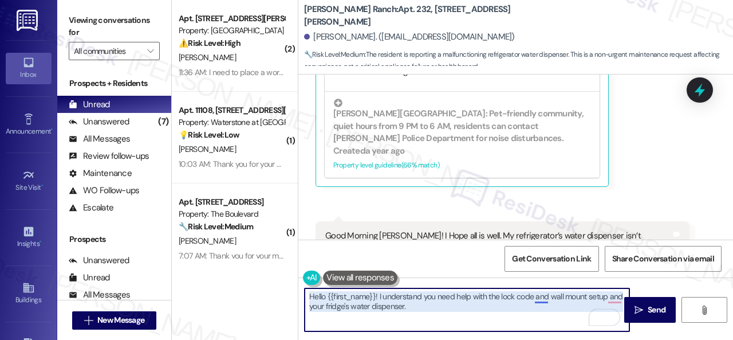
click at [542, 297] on textarea "Hello {{first_name}}! I understand you need help with the lock code and wall mo…" at bounding box center [467, 309] width 325 height 43
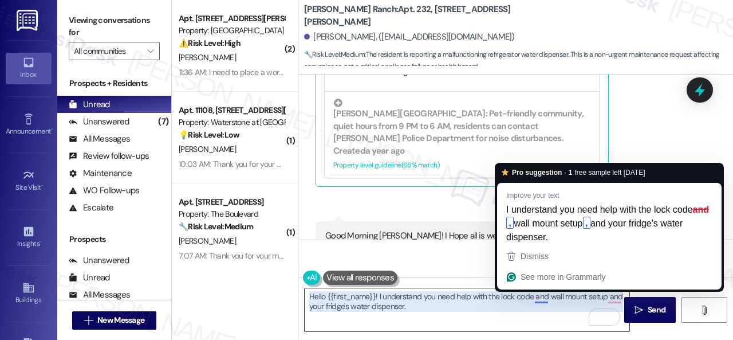
click at [540, 297] on textarea "Hello {{first_name}}! I understand you need help with the lock code and wall mo…" at bounding box center [467, 309] width 325 height 43
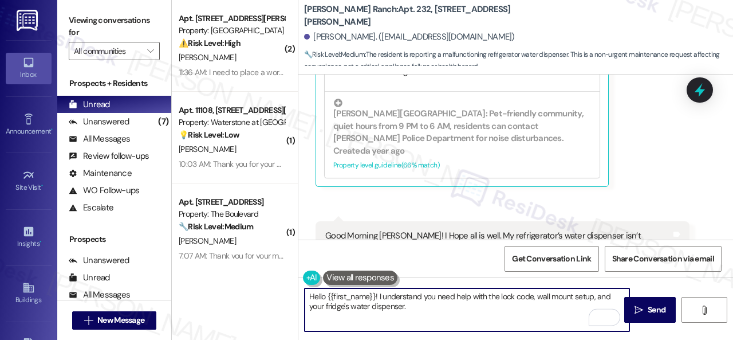
click at [424, 305] on textarea "Hello {{first_name}}! I understand you need help with the lock code, wall mount…" at bounding box center [467, 309] width 325 height 43
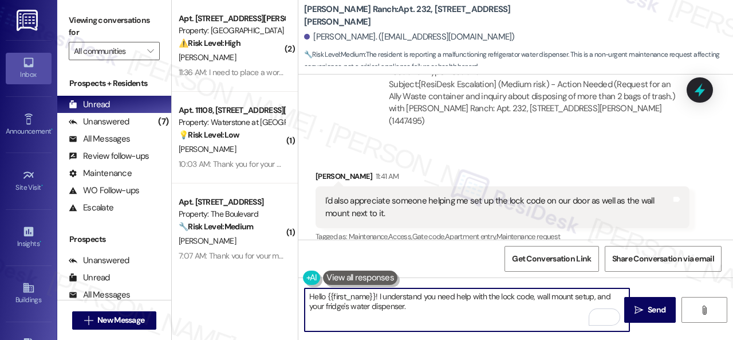
scroll to position [1641, 0]
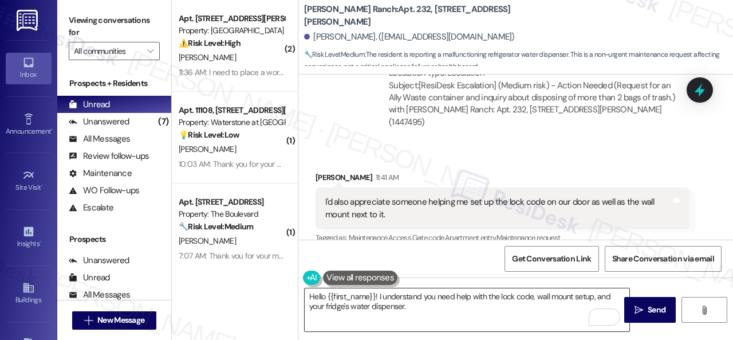
click at [480, 312] on textarea "Hello {{first_name}}! I understand you need help with the lock code, wall mount…" at bounding box center [467, 309] width 325 height 43
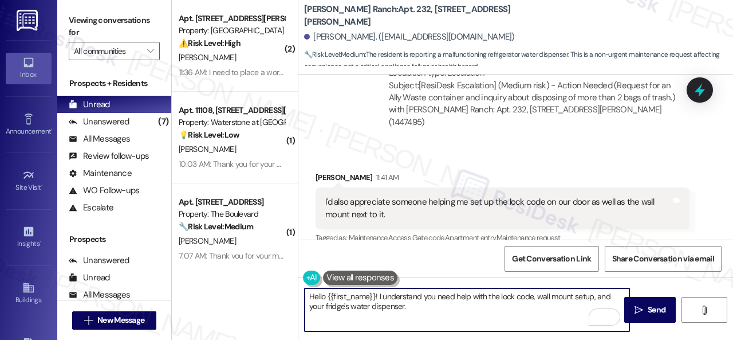
paste textarea "Are there already work orders for the issues? If so, may I have the work order …"
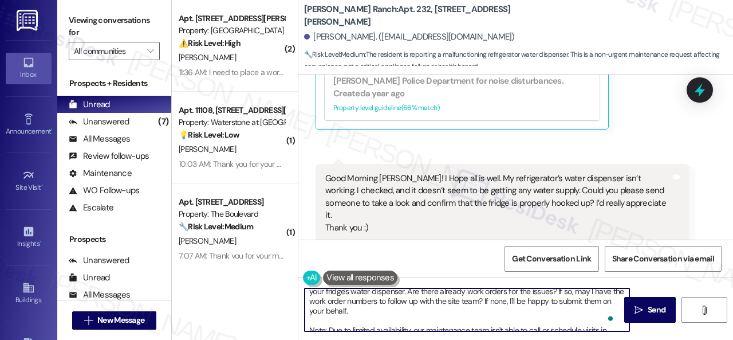
scroll to position [15, 0]
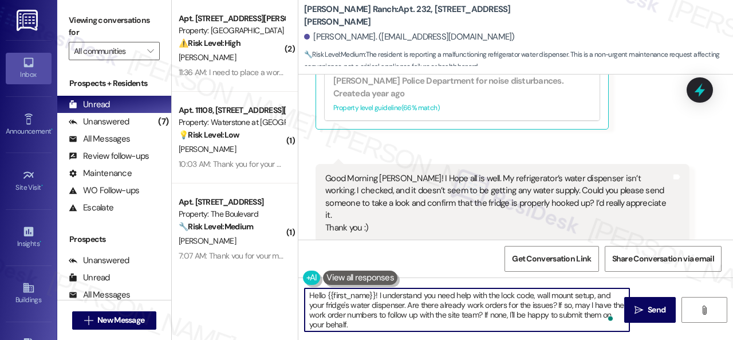
click at [384, 323] on textarea "Hello {{first_name}}! I understand you need help with the lock code, wall mount…" at bounding box center [467, 309] width 325 height 43
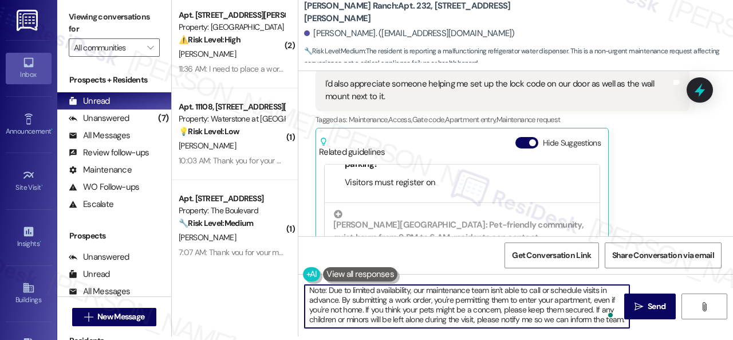
scroll to position [71, 0]
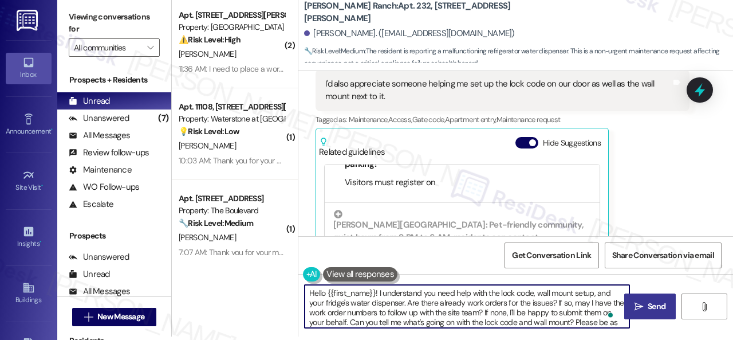
type textarea "Hello {{first_name}}! I understand you need help with the lock code, wall mount…"
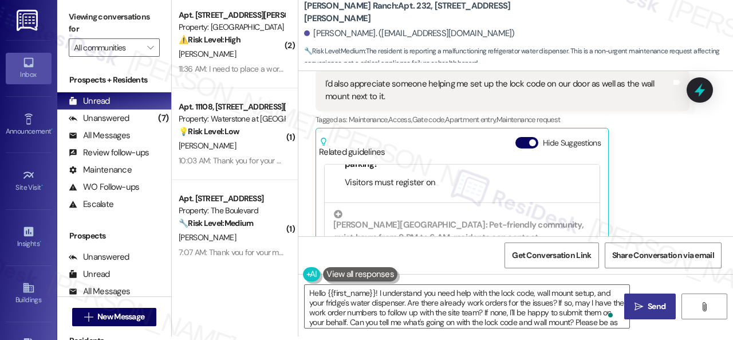
click at [654, 301] on span "Send" at bounding box center [657, 306] width 18 height 12
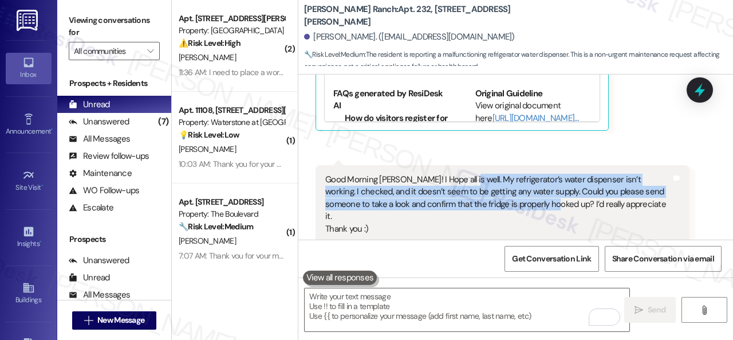
drag, startPoint x: 459, startPoint y: 128, endPoint x: 519, endPoint y: 149, distance: 63.2
click at [519, 173] on div "Good Morning Sarah! I Hope all is well. My refrigerator’s water dispenser isn’t…" at bounding box center [498, 203] width 346 height 61
copy div "My refrigerator’s water dispenser isn’t working. I checked, and it doesn’t seem…"
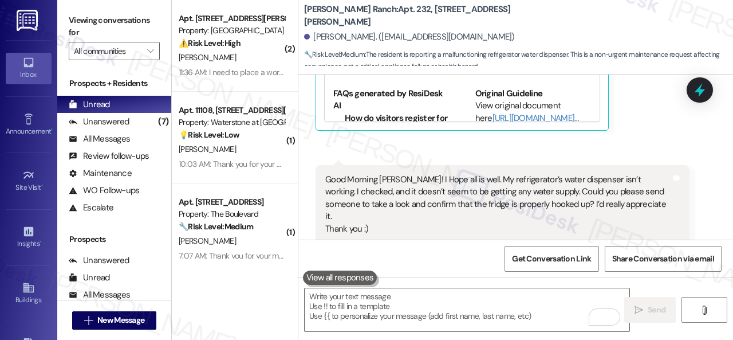
click at [677, 209] on div "Angela Davis Question 11:42 AM Good Morning Sarah! I Hope all is well. My refri…" at bounding box center [502, 229] width 374 height 129
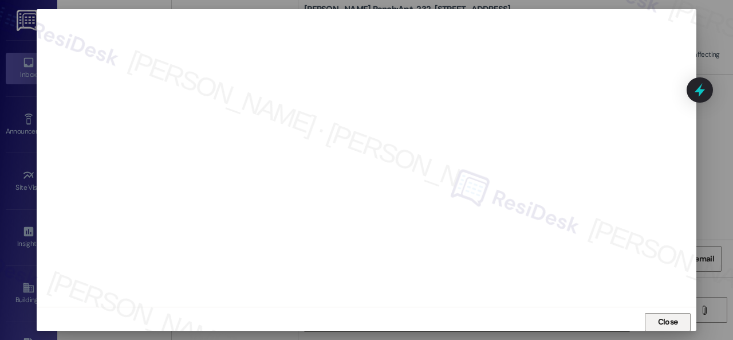
click at [677, 321] on span "Close" at bounding box center [668, 321] width 25 height 12
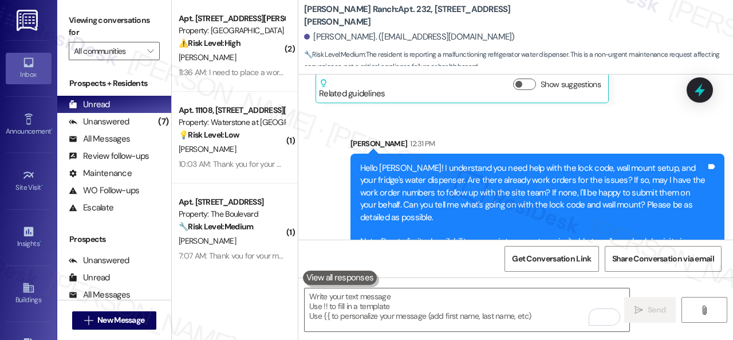
click at [323, 131] on div "Sent via SMS Sarah 12:31 PM Hello Angela! I understand you need help with the l…" at bounding box center [515, 207] width 435 height 190
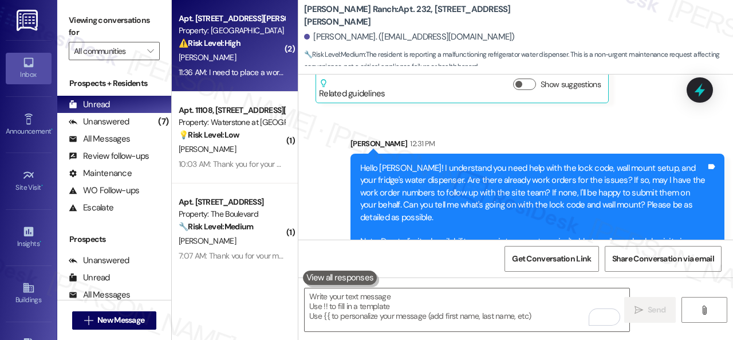
click at [247, 65] on div "11:36 AM: I need to place a work order my fridge is leaking 11:36 AM: I need to…" at bounding box center [231, 72] width 108 height 14
type textarea "Fetching suggested responses. Please feel free to read through the conversation…"
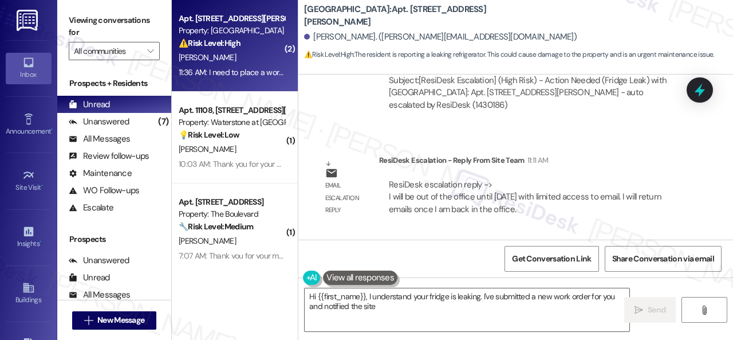
scroll to position [3016, 0]
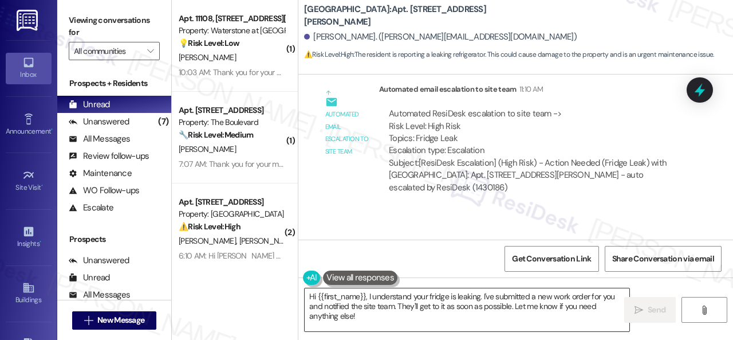
click at [489, 299] on textarea "Hi {{first_name}}, I understand your fridge is leaking. I've submitted a new wo…" at bounding box center [467, 309] width 325 height 43
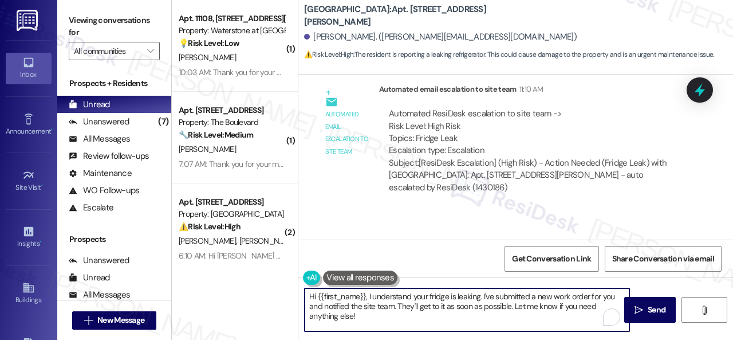
scroll to position [3, 0]
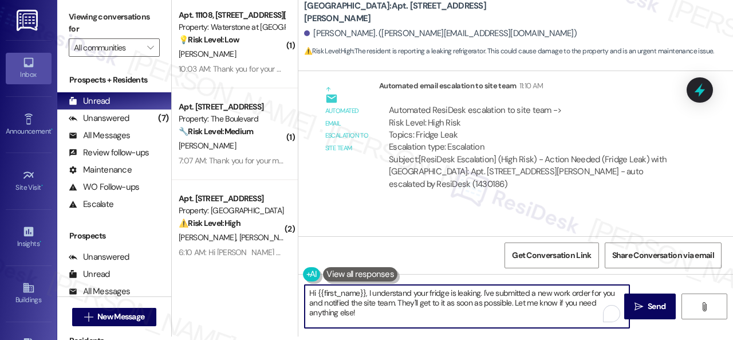
drag, startPoint x: 482, startPoint y: 298, endPoint x: 500, endPoint y: 332, distance: 38.9
click at [500, 332] on div "Hi {{first_name}}, I understand your fridge is leaking. I've submitted a new wo…" at bounding box center [515, 317] width 435 height 86
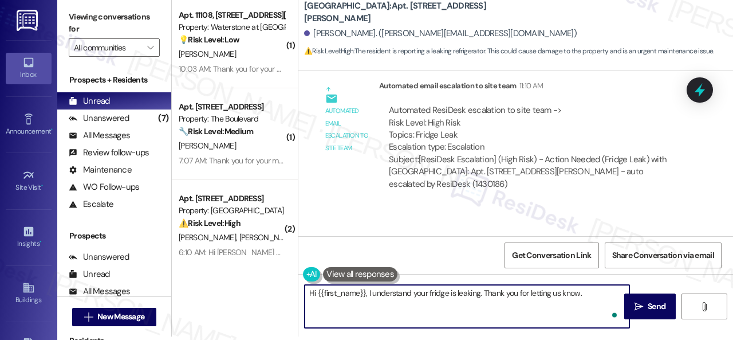
paste textarea "Is there already a work order for the issue? If so, may I have the work order n…"
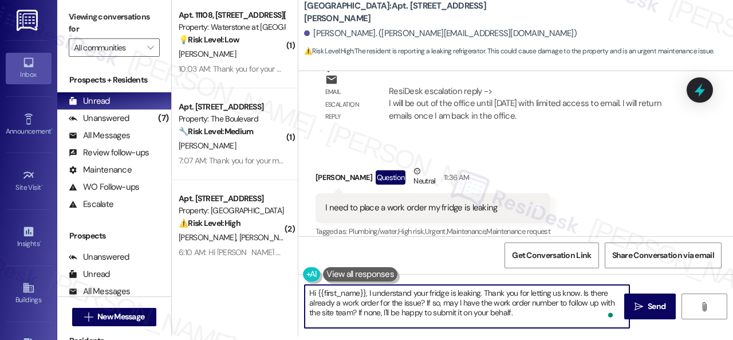
scroll to position [0, 0]
click at [537, 315] on textarea "Hi {{first_name}}, I understand your fridge is leaking. Thank you for letting u…" at bounding box center [467, 306] width 325 height 43
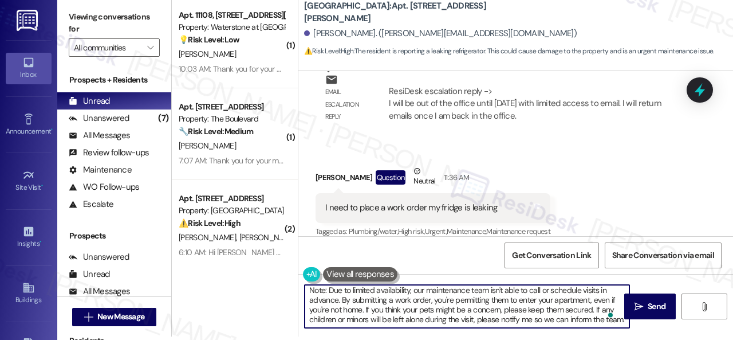
scroll to position [61, 0]
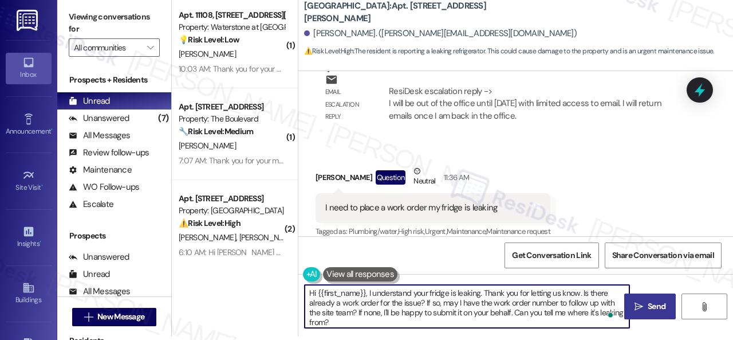
type textarea "Hi {{first_name}}, I understand your fridge is leaking. Thank you for letting u…"
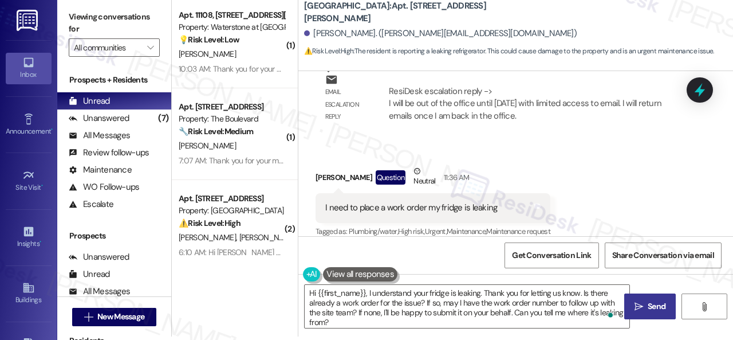
click at [645, 308] on span "Send" at bounding box center [656, 306] width 22 height 12
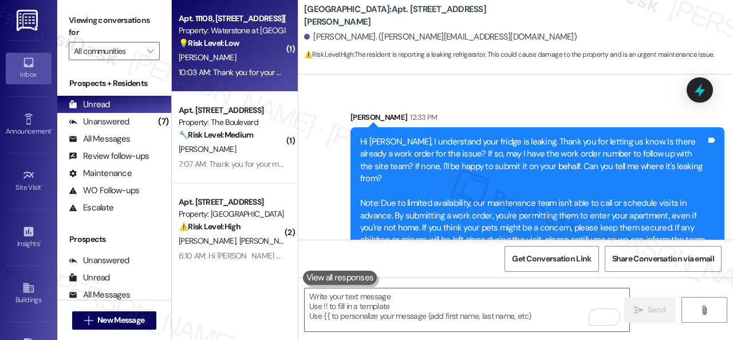
click at [252, 62] on div "D. Reid" at bounding box center [231, 57] width 108 height 14
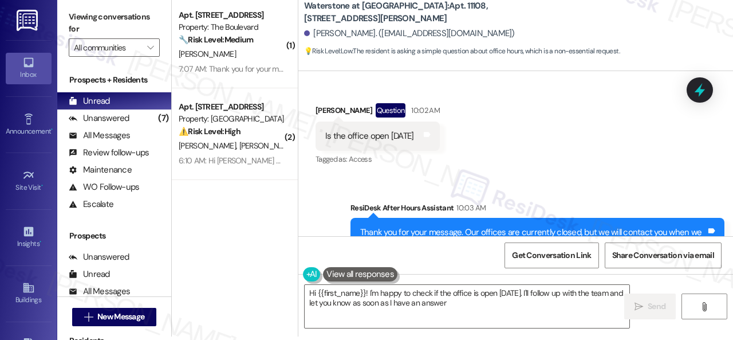
type textarea "Hi {{first_name}}! I'm happy to check if the office is open today. I'll follow …"
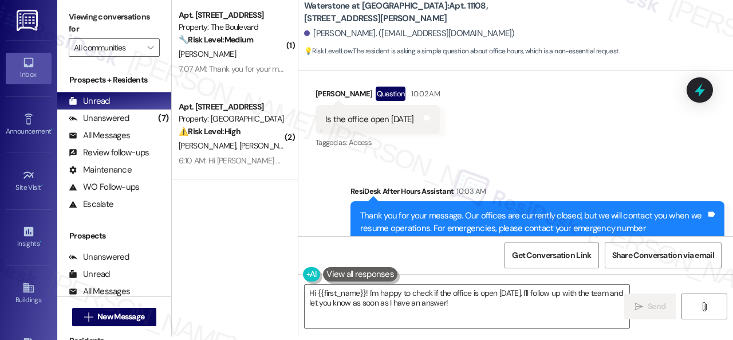
scroll to position [22532, 0]
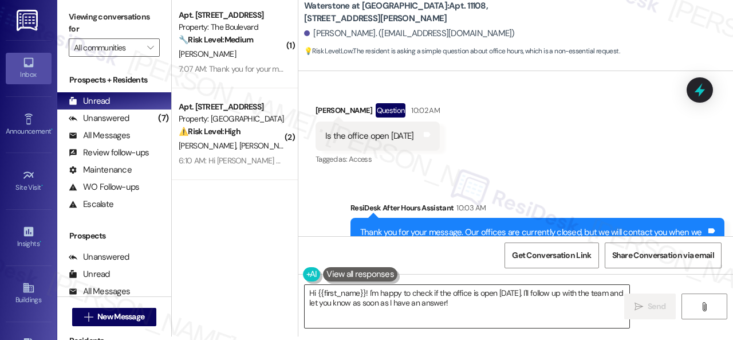
click at [472, 303] on textarea "Hi {{first_name}}! I'm happy to check if the office is open today. I'll follow …" at bounding box center [467, 306] width 325 height 43
click at [648, 310] on span "Send" at bounding box center [657, 306] width 18 height 12
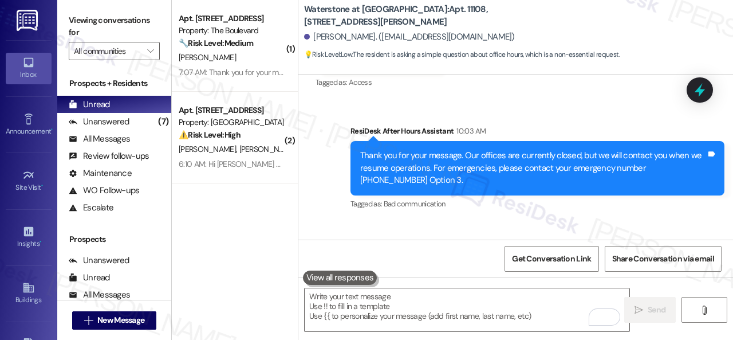
scroll to position [22681, 0]
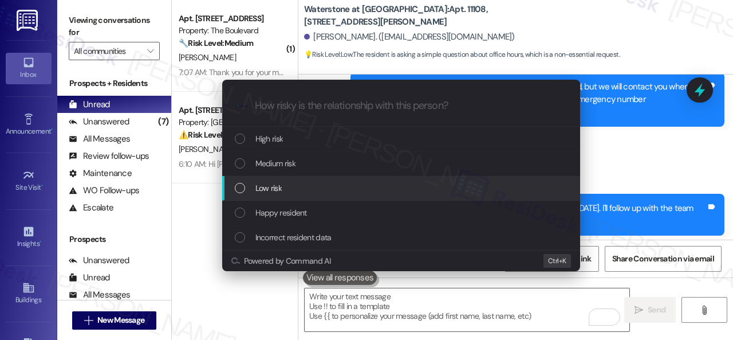
click at [253, 188] on div "Low risk" at bounding box center [402, 187] width 335 height 13
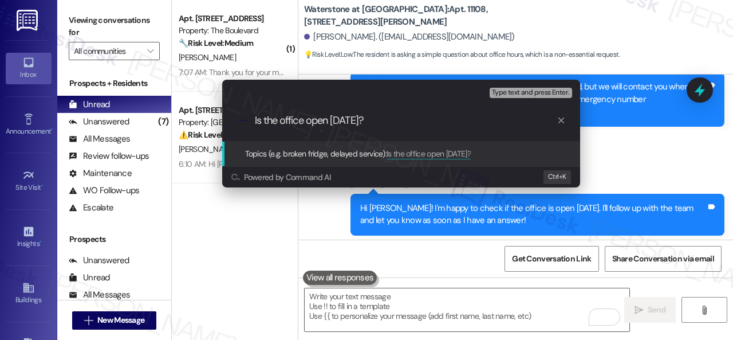
type input "Is the office open today?"
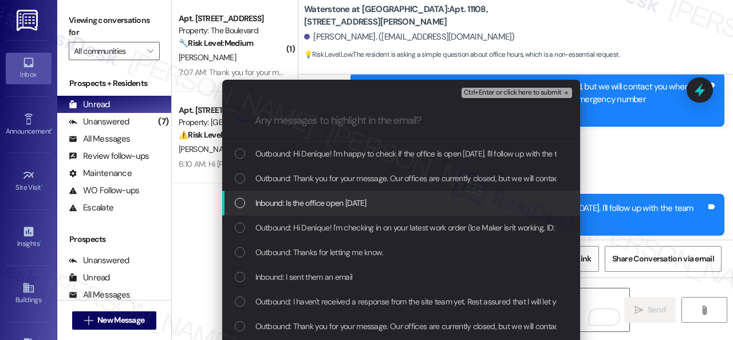
click at [303, 200] on span "Inbound: Is the office open today" at bounding box center [310, 202] width 111 height 13
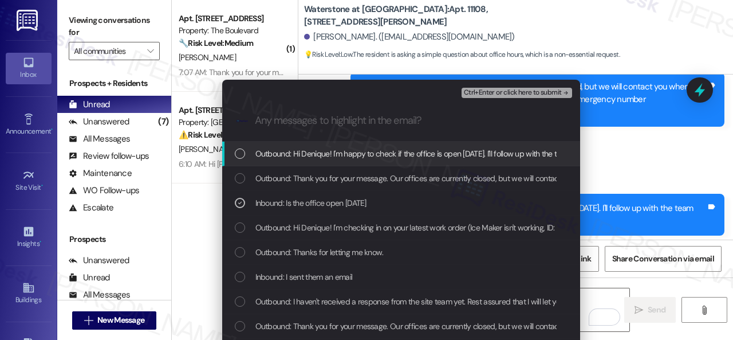
click at [494, 89] on span "Ctrl+Enter or click here to submit" at bounding box center [513, 93] width 98 height 8
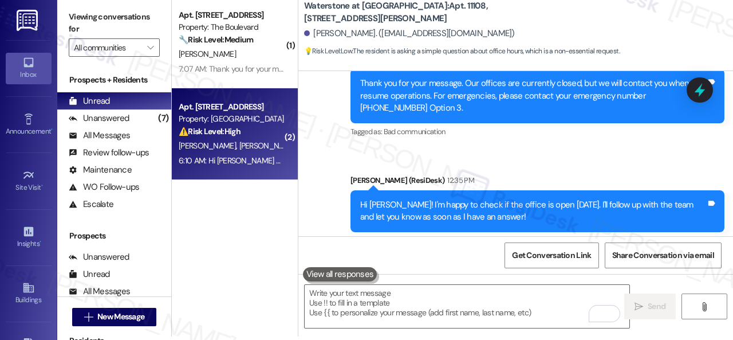
scroll to position [22467, 0]
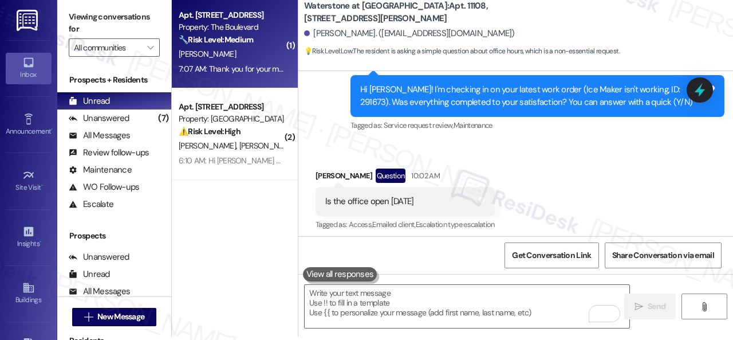
click at [252, 62] on div "7:07 AM: Thank you for your message. Our offices are currently closed, but we w…" at bounding box center [231, 69] width 108 height 14
type textarea "Fetching suggested responses. Please feel free to read through the conversation…"
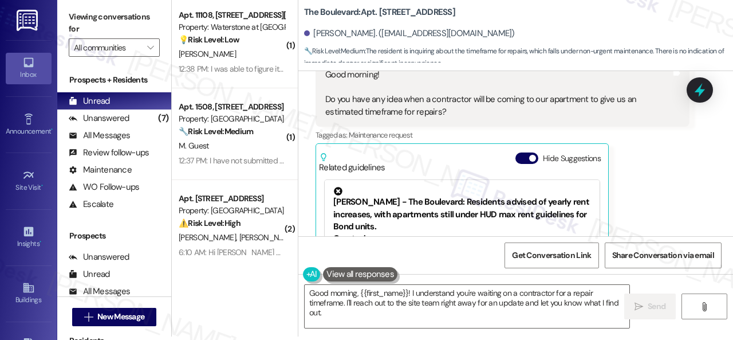
scroll to position [13140, 0]
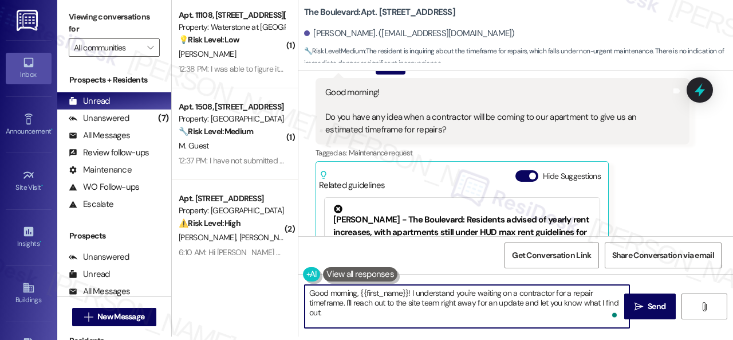
drag, startPoint x: 308, startPoint y: 290, endPoint x: 358, endPoint y: 294, distance: 49.9
click at [358, 294] on textarea "Good morning, {{first_name}}! I understand you're waiting on a contractor for a…" at bounding box center [467, 306] width 325 height 43
drag, startPoint x: 359, startPoint y: 295, endPoint x: 293, endPoint y: 290, distance: 66.0
click at [293, 290] on div "( 1 ) Apt. 11108, 6855 S Mason Rd Property: Waterstone at Cinco Ranch 💡 Risk Le…" at bounding box center [452, 167] width 561 height 340
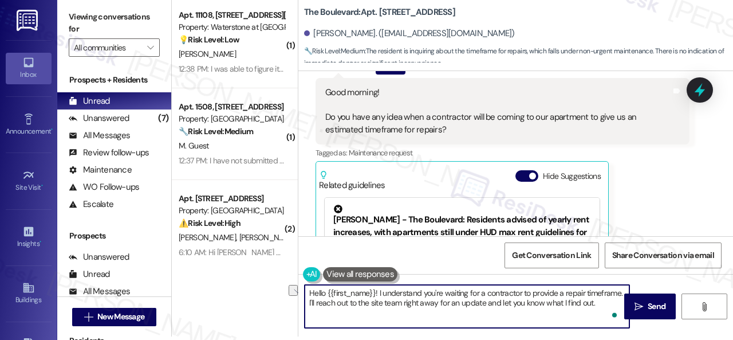
drag, startPoint x: 306, startPoint y: 303, endPoint x: 478, endPoint y: 305, distance: 171.8
click at [478, 305] on textarea "Hello {{first_name}}! I understand you're waiting for a contractor to provide a…" at bounding box center [467, 306] width 325 height 43
click at [416, 303] on textarea "Hello {{first_name}}! I understand you're waiting for a contractor to provide a…" at bounding box center [467, 306] width 325 height 43
drag, startPoint x: 401, startPoint y: 303, endPoint x: 597, endPoint y: 306, distance: 196.4
click at [597, 306] on textarea "Hello {{first_name}}! I understand you're waiting for a contractor to provide a…" at bounding box center [467, 306] width 325 height 43
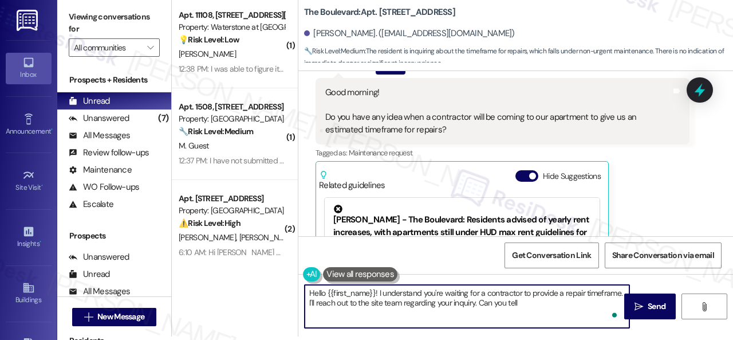
type textarea "Hello {{first_name}}! I understand you're waiting for a contractor to provide a…"
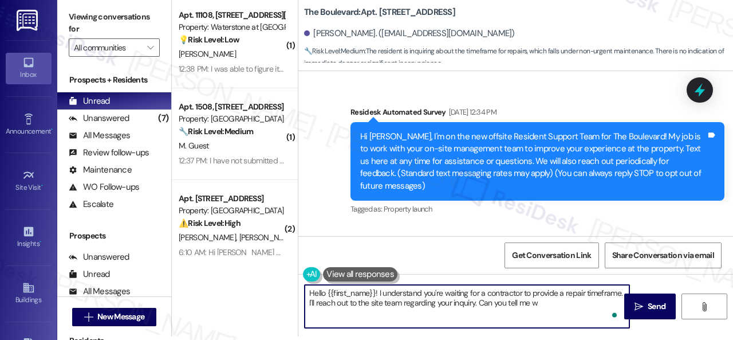
scroll to position [13140, 0]
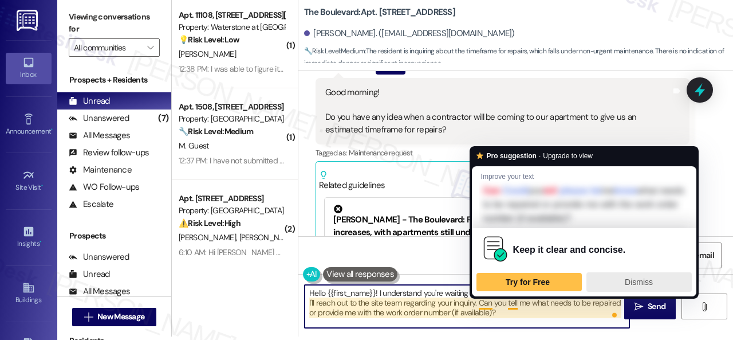
click at [642, 282] on span "Dismiss" at bounding box center [639, 281] width 28 height 9
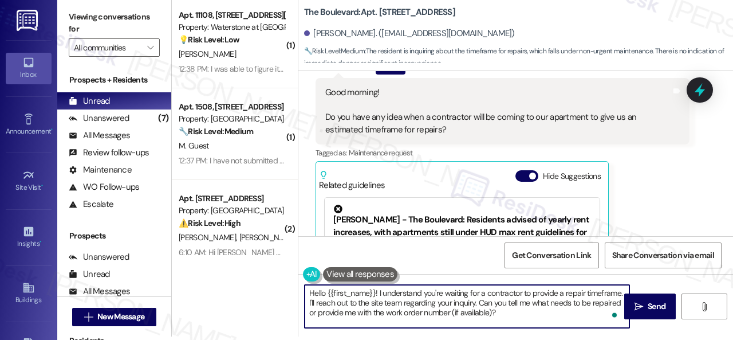
click at [530, 312] on textarea "Hello {{first_name}}! I understand you're waiting for a contractor to provide a…" at bounding box center [467, 306] width 325 height 43
type textarea "Hello {{first_name}}! I understand you're waiting for a contractor to provide a…"
click at [634, 306] on icon "" at bounding box center [638, 306] width 9 height 9
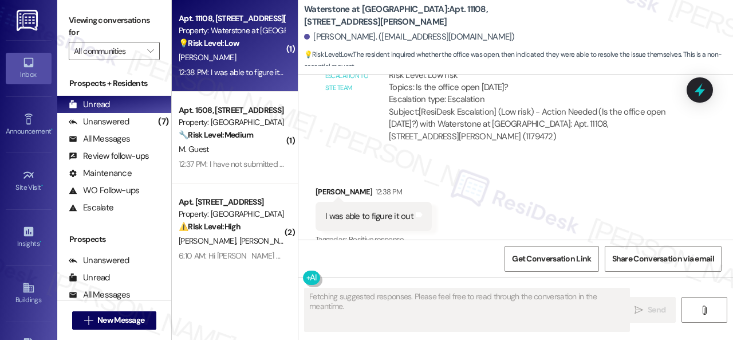
scroll to position [22935, 0]
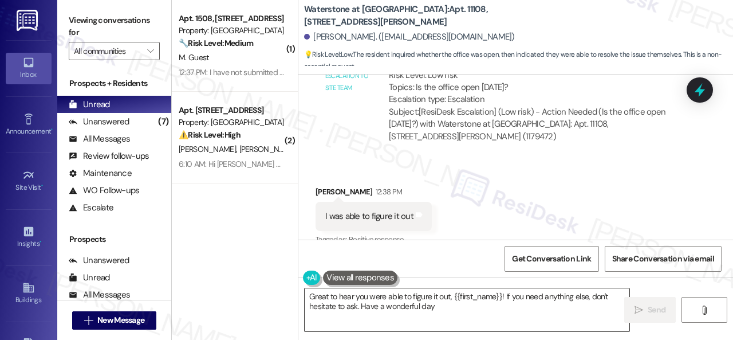
type textarea "Great to hear you were able to figure it out, {{first_name}}! If you need anyth…"
click at [452, 306] on textarea "Great to hear you were able to figure it out, {{first_name}}! If you need anyth…" at bounding box center [467, 309] width 325 height 43
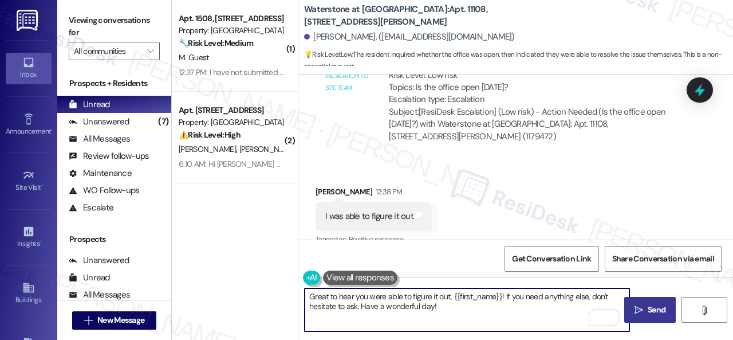
click at [648, 311] on span "Send" at bounding box center [657, 309] width 18 height 12
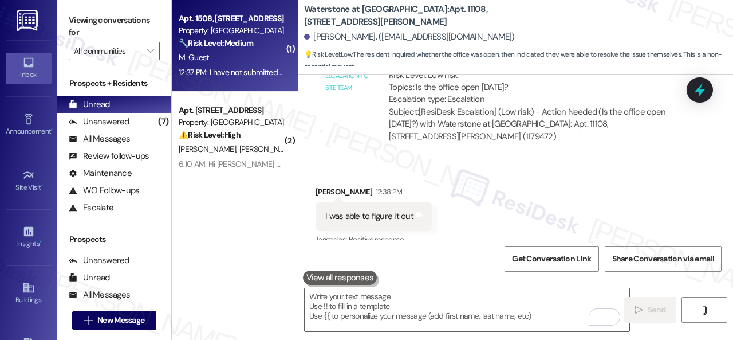
click at [253, 61] on div "M. Guest" at bounding box center [231, 57] width 108 height 14
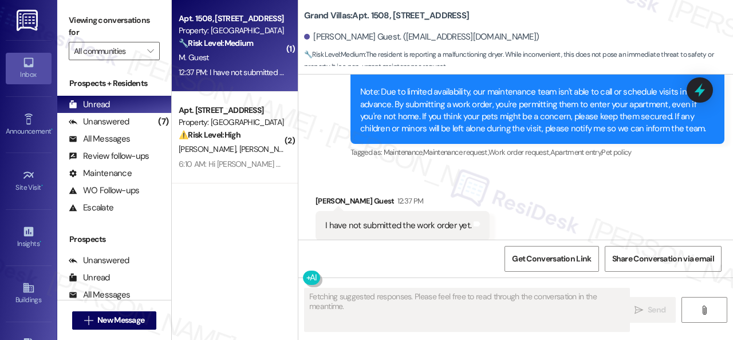
scroll to position [2884, 0]
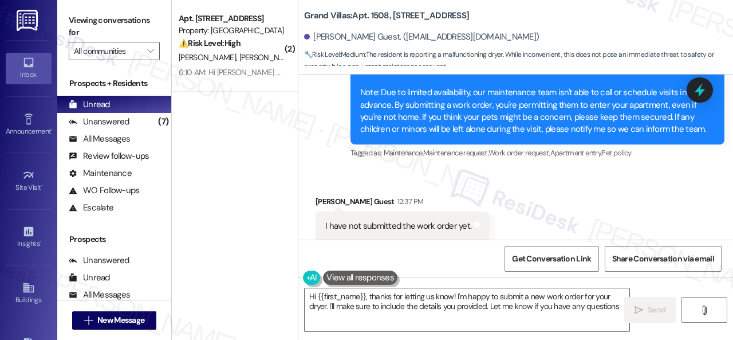
type textarea "Hi {{first_name}}, thanks for letting us know! I'm happy to submit a new work o…"
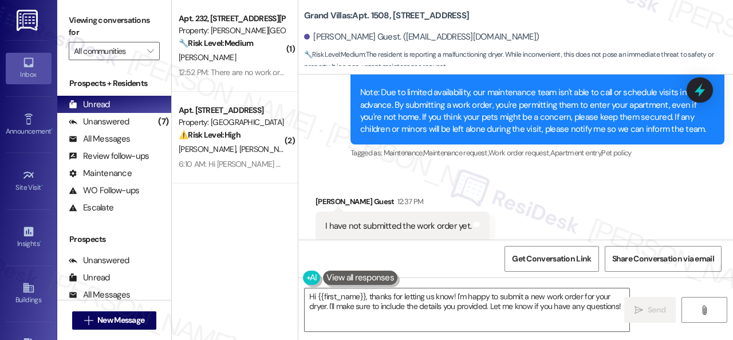
click at [478, 187] on div "Received via SMS Madalyn Guest 12:37 PM I have not submitted the work order yet…" at bounding box center [402, 227] width 191 height 80
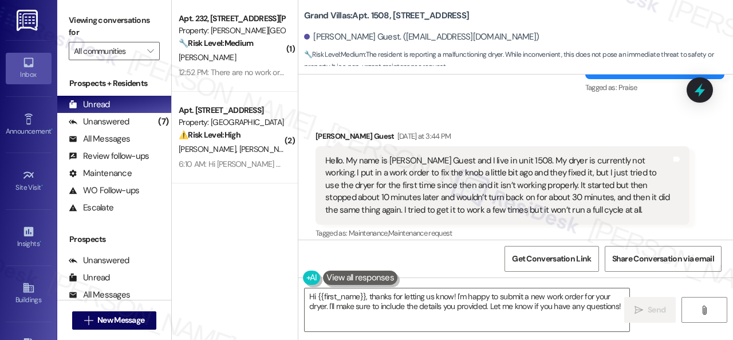
scroll to position [2313, 0]
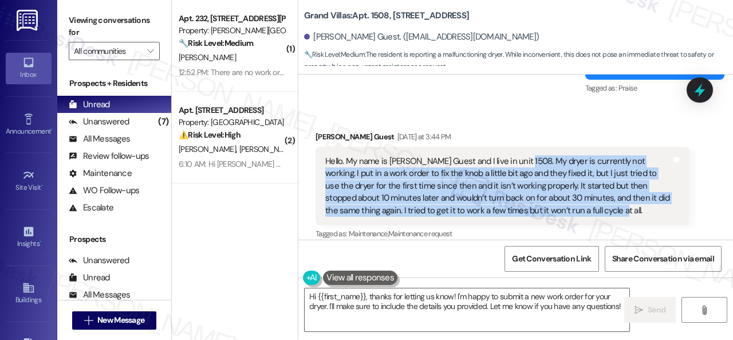
drag, startPoint x: 521, startPoint y: 135, endPoint x: 585, endPoint y: 187, distance: 82.2
click at [585, 187] on div "Hello. My name is Madalyn Guest and I live in unit 1508. My dryer is currently …" at bounding box center [498, 185] width 346 height 61
copy div "My dryer is currently not working. I put in a work order to fix the knob a litt…"
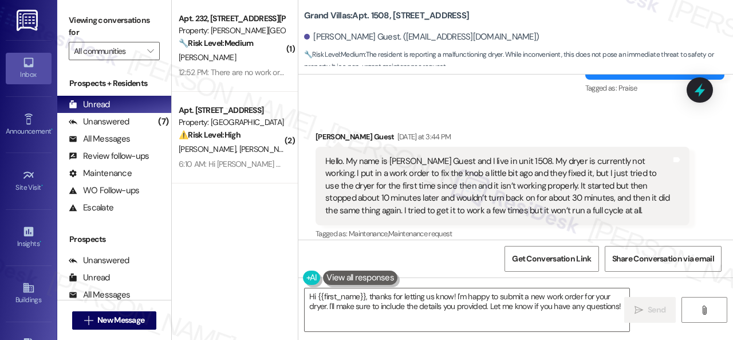
click at [648, 225] on div "Tagged as: Maintenance , Click to highlight conversations about Maintenance Mai…" at bounding box center [502, 233] width 374 height 17
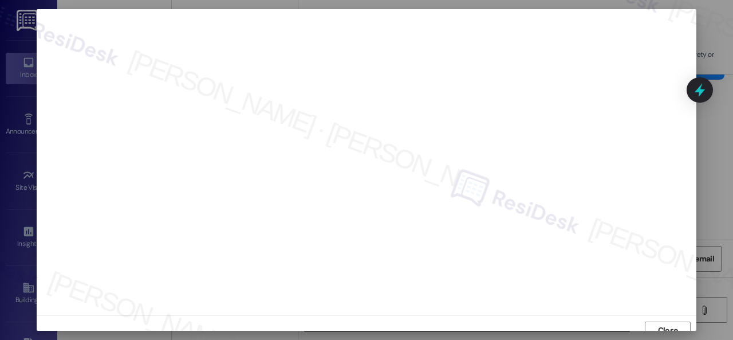
scroll to position [9, 0]
click at [658, 320] on span "Close" at bounding box center [668, 321] width 20 height 12
click at [656, 318] on span "Close" at bounding box center [668, 321] width 25 height 12
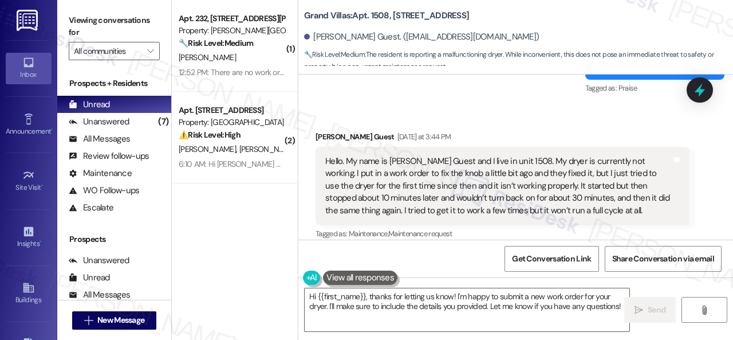
click at [486, 131] on div "Madalyn Guest Yesterday at 3:44 PM" at bounding box center [502, 139] width 374 height 16
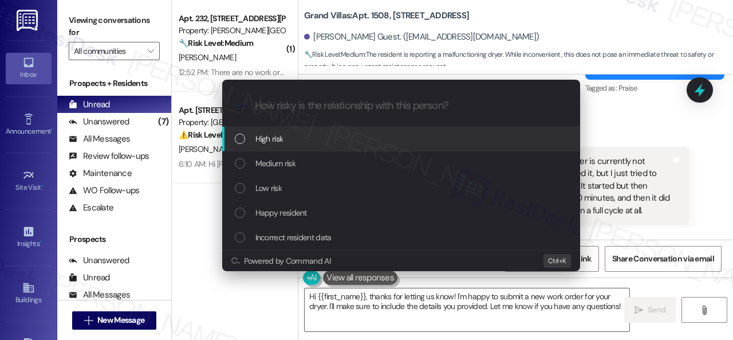
click at [275, 140] on span "High risk" at bounding box center [269, 138] width 28 height 13
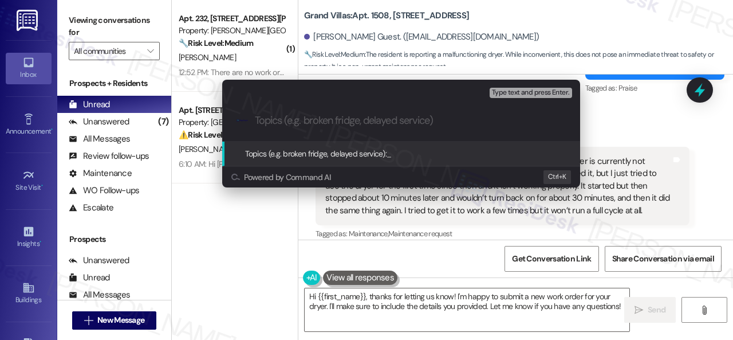
paste input "Work Order filed by ResiDesk 295801"
type input "Work Order filed by ResiDesk 295801"
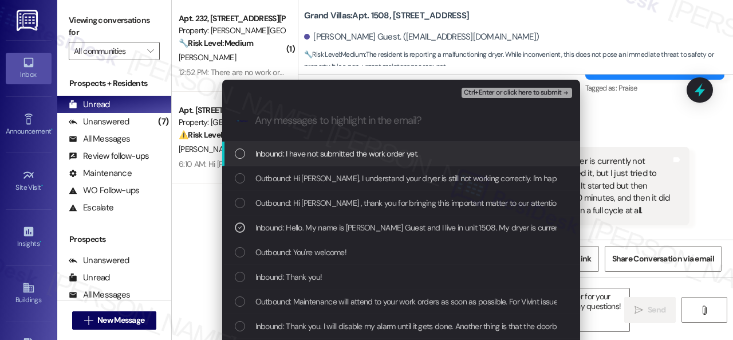
click at [475, 94] on span "Ctrl+Enter or click here to submit" at bounding box center [513, 93] width 98 height 8
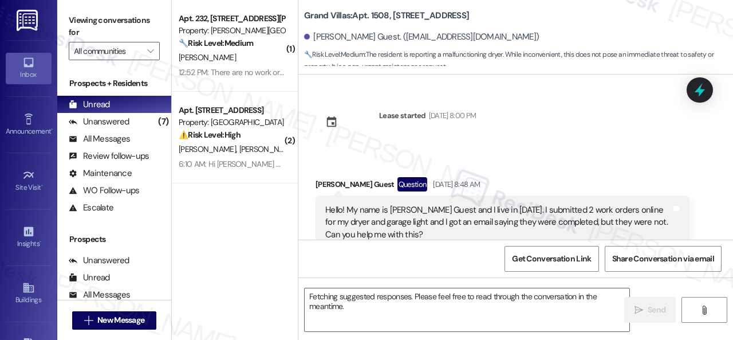
scroll to position [2884, 0]
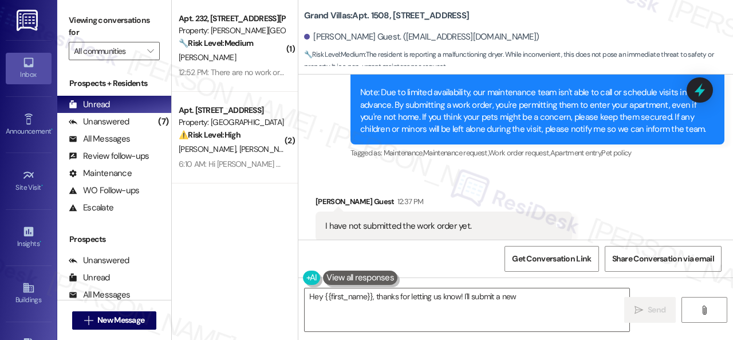
click at [530, 169] on div "Received via SMS Madalyn Guest 12:37 PM I have not submitted the work order yet…" at bounding box center [515, 217] width 435 height 97
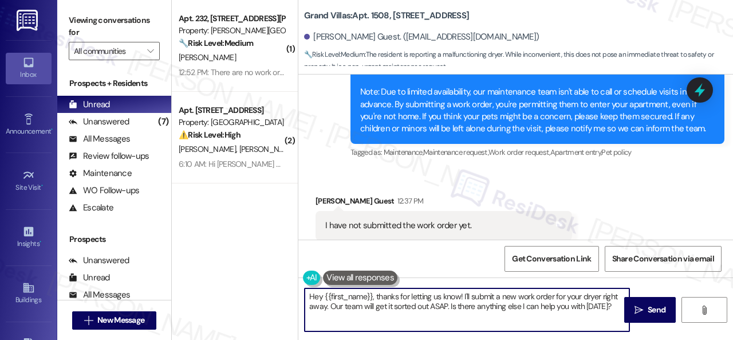
scroll to position [3, 0]
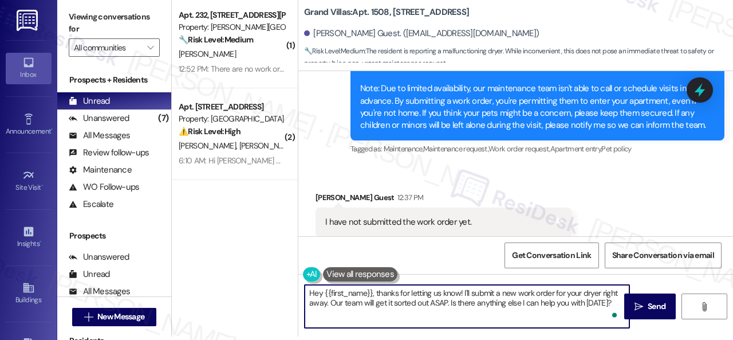
drag, startPoint x: 310, startPoint y: 298, endPoint x: 682, endPoint y: 362, distance: 377.1
click at [682, 339] on html "Inbox Go to Inbox Announcement • Send A Text Announcement Site Visit • Go to Si…" at bounding box center [366, 170] width 733 height 340
paste textarea "Thank you. I've submitted a work order on your behalf and notified the site tea…"
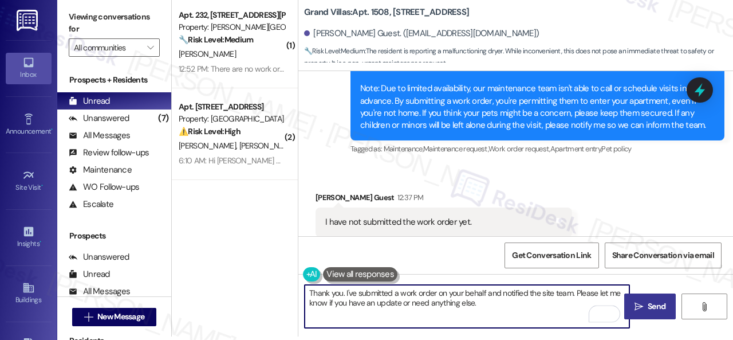
type textarea "Thank you. I've submitted a work order on your behalf and notified the site tea…"
click at [645, 311] on span "Send" at bounding box center [656, 306] width 22 height 12
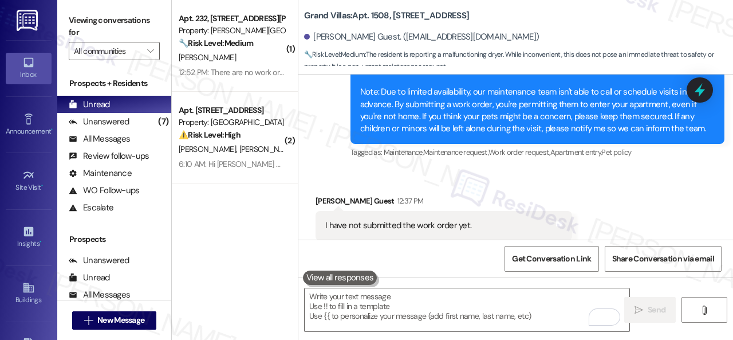
scroll to position [2884, 0]
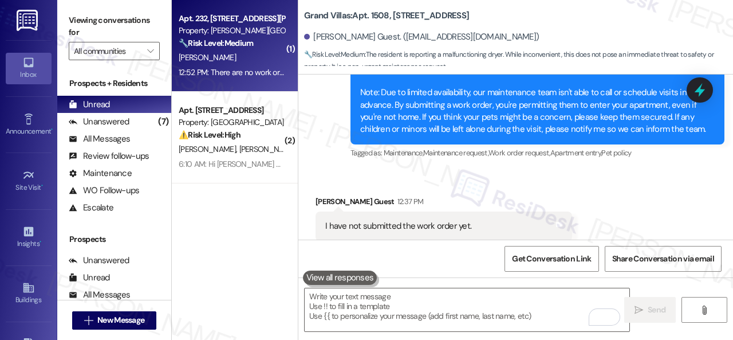
click at [259, 61] on div "A. Davis" at bounding box center [231, 57] width 108 height 14
type textarea "Fetching suggested responses. Please feel free to read through the conversation…"
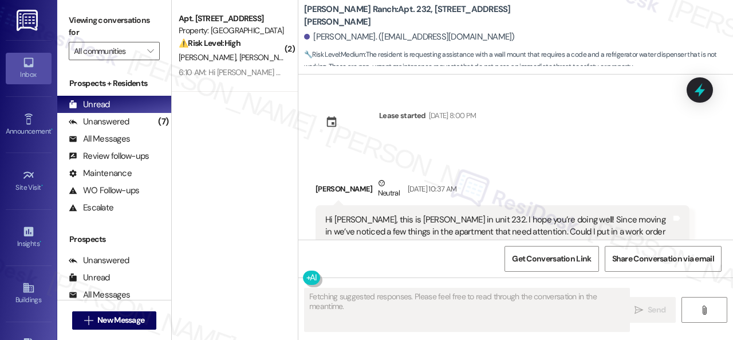
scroll to position [2143, 0]
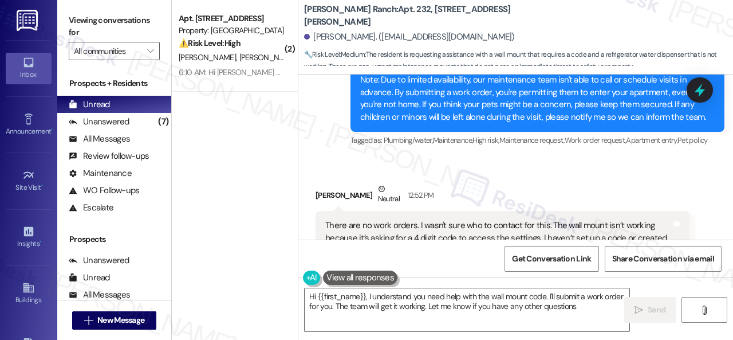
type textarea "Hi {{first_name}}, I understand you need help with the wall mount code. I'll su…"
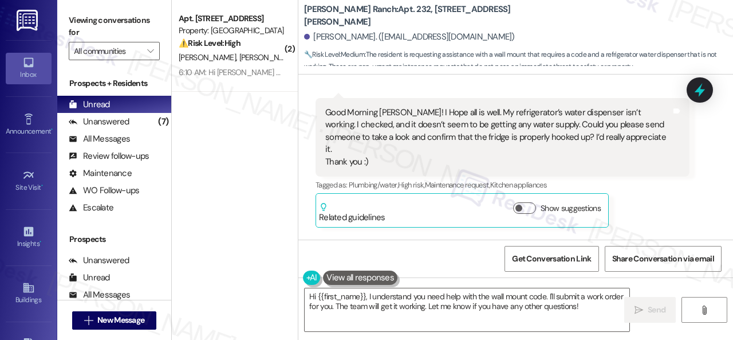
scroll to position [1800, 0]
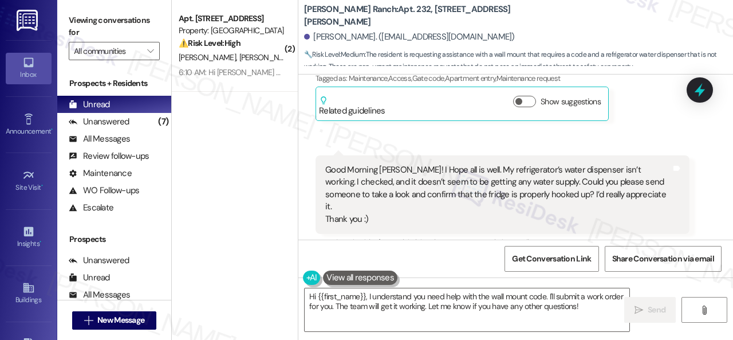
click at [528, 259] on button "Show suggestions" at bounding box center [524, 264] width 23 height 11
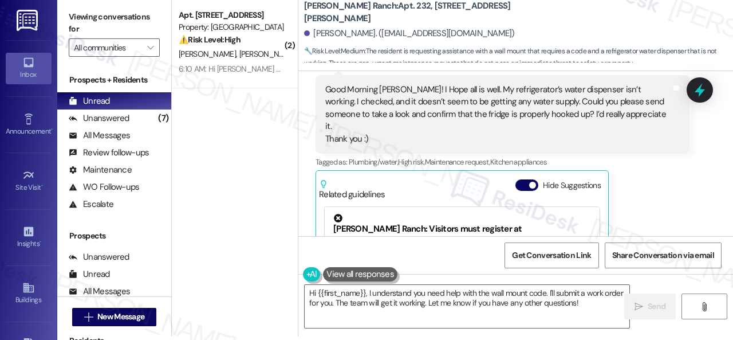
scroll to position [1765, 0]
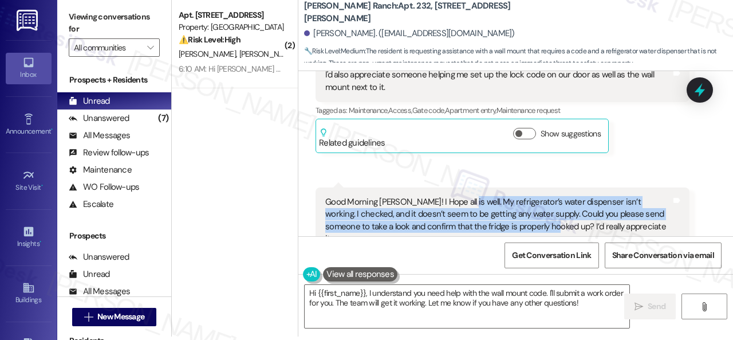
drag, startPoint x: 459, startPoint y: 153, endPoint x: 519, endPoint y: 176, distance: 64.3
click at [519, 196] on div "Good Morning Sarah! I Hope all is well. My refrigerator’s water dispenser isn’t…" at bounding box center [498, 226] width 346 height 61
copy div "My refrigerator’s water dispenser isn’t working. I checked, and it doesn’t seem…"
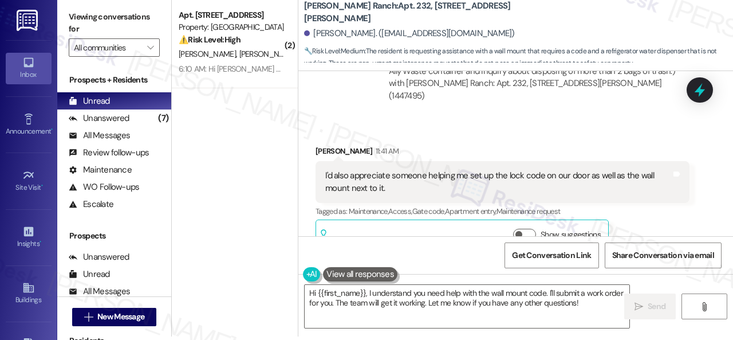
scroll to position [1650, 0]
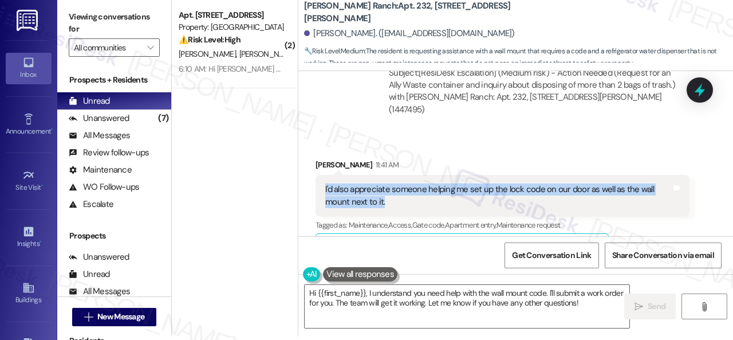
drag, startPoint x: 323, startPoint y: 139, endPoint x: 426, endPoint y: 155, distance: 104.2
click at [426, 175] on div "I'd also appreciate someone helping me set up the lock code on our door as well…" at bounding box center [502, 196] width 374 height 42
copy div "I'd also appreciate someone helping me set up the lock code on our door as well…"
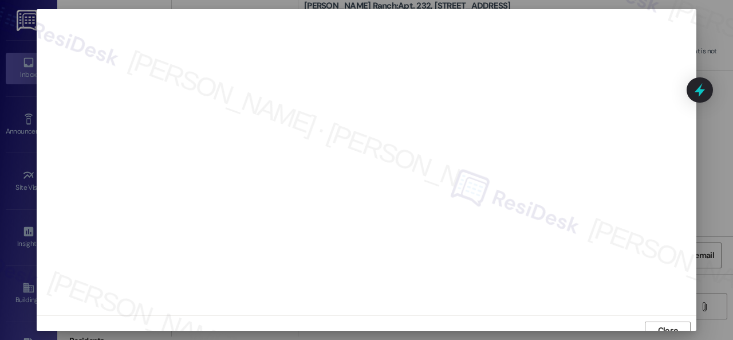
scroll to position [9, 0]
click at [661, 320] on span "Close" at bounding box center [668, 321] width 20 height 12
click at [660, 324] on span "Close" at bounding box center [668, 321] width 20 height 12
click at [663, 317] on span "Close" at bounding box center [668, 321] width 20 height 12
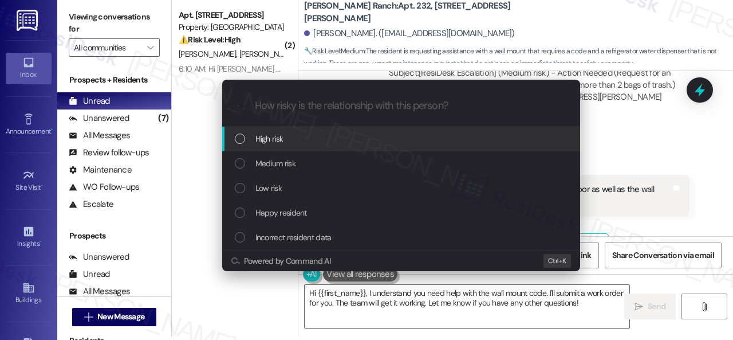
click at [263, 139] on span "High risk" at bounding box center [269, 138] width 28 height 13
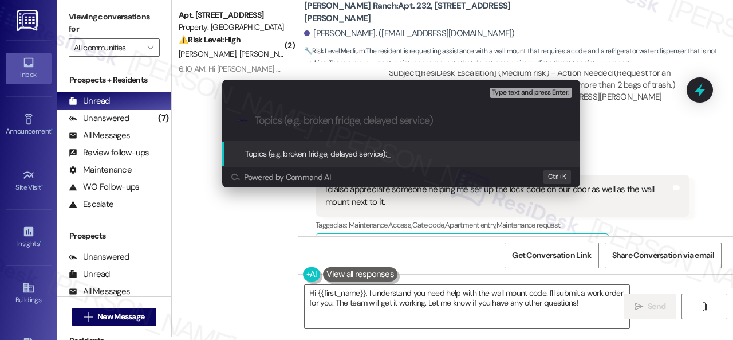
paste input "Work Orders filed by ResiDesk 295803 & 295804"
type input "Work Orders filed by ResiDesk 295803 & 295804"
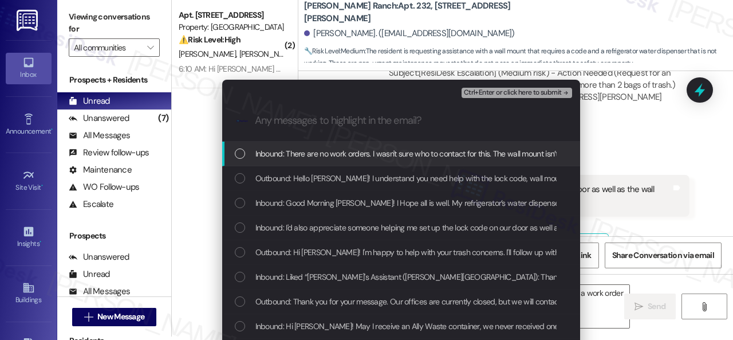
click at [315, 153] on span "Inbound: There are no work orders. I wasn't sure who to contact for this. The w…" at bounding box center [676, 153] width 843 height 13
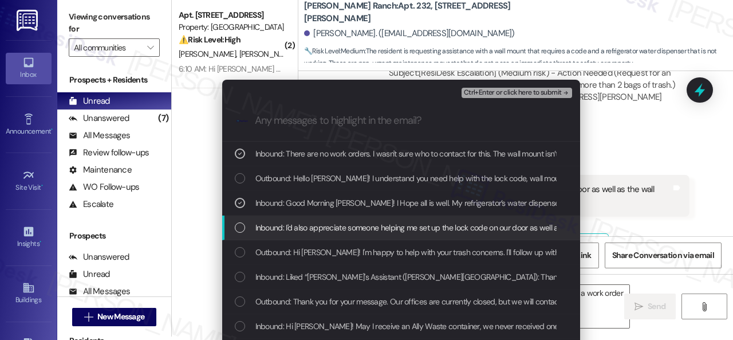
click at [321, 227] on span "Inbound: I'd also appreciate someone helping me set up the lock code on our doo…" at bounding box center [449, 227] width 389 height 13
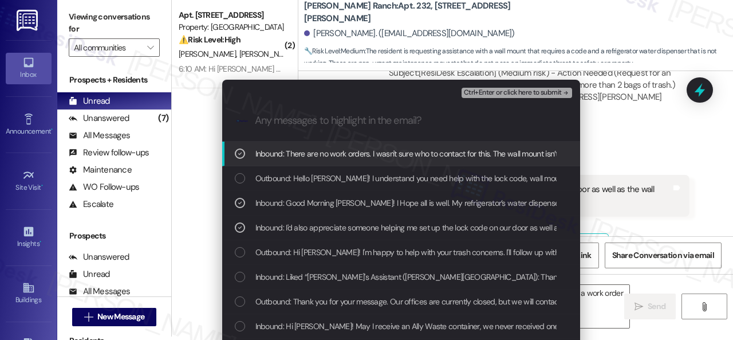
click at [495, 94] on span "Ctrl+Enter or click here to submit" at bounding box center [513, 93] width 98 height 8
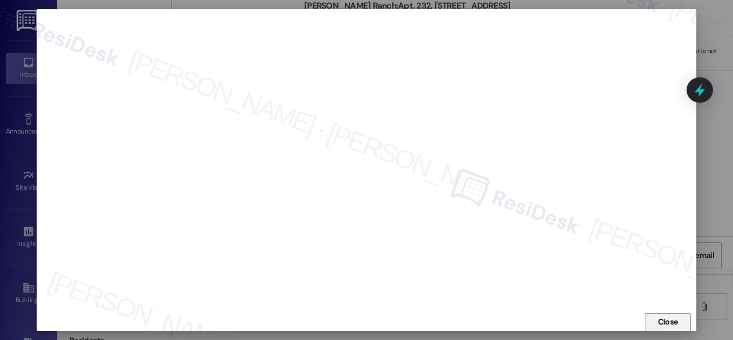
click at [662, 320] on span "Close" at bounding box center [668, 321] width 20 height 12
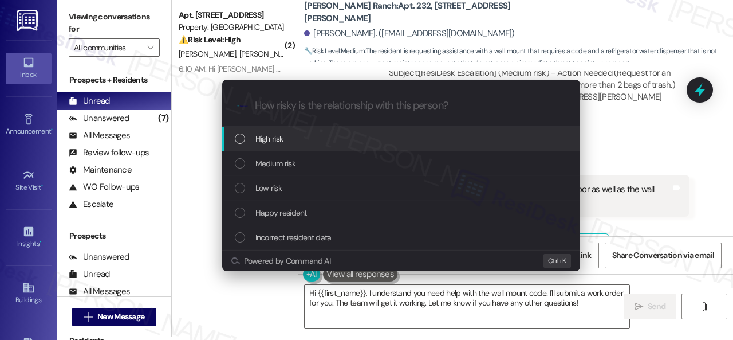
click at [282, 137] on span "High risk" at bounding box center [269, 138] width 28 height 13
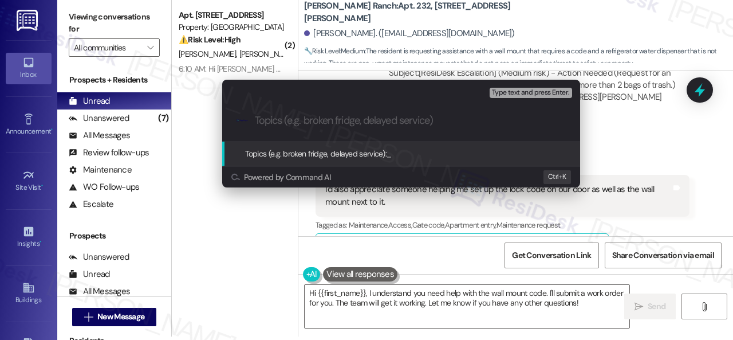
paste input "Work Orders filed by ResiDesk 295803 & 295804"
type input "Work Orders filed by ResiDesk 295803 & 295804"
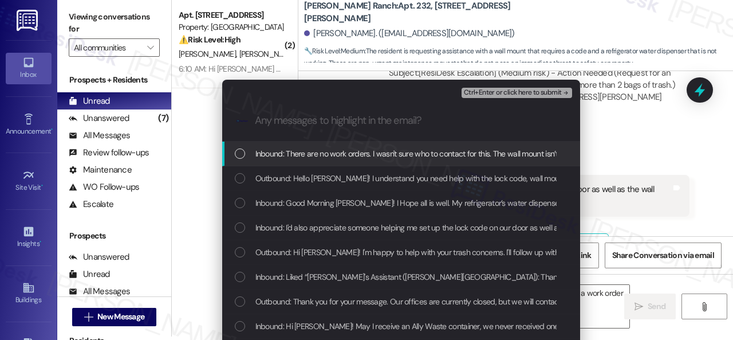
click at [330, 155] on span "Inbound: There are no work orders. I wasn't sure who to contact for this. The w…" at bounding box center [676, 153] width 843 height 13
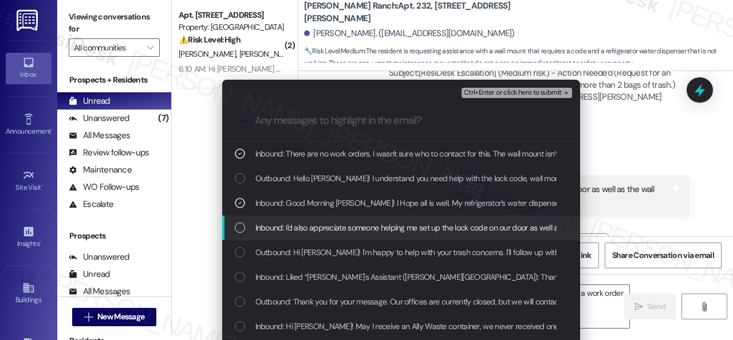
click at [327, 228] on span "Inbound: I'd also appreciate someone helping me set up the lock code on our doo…" at bounding box center [449, 227] width 389 height 13
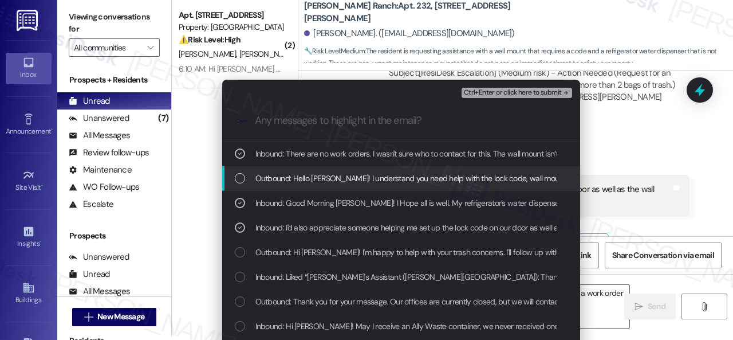
click at [479, 89] on span "Ctrl+Enter or click here to submit" at bounding box center [513, 93] width 98 height 8
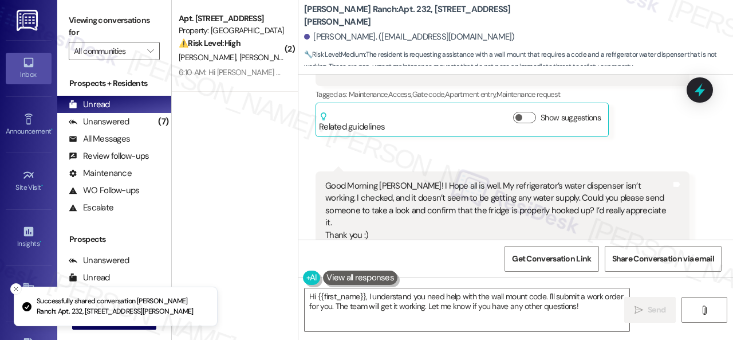
scroll to position [2143, 0]
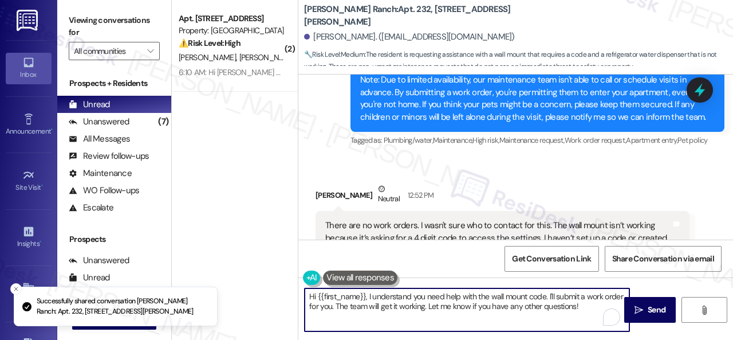
drag, startPoint x: 590, startPoint y: 308, endPoint x: 237, endPoint y: 270, distance: 354.8
click at [237, 270] on div "( 2 ) Apt. 805, 1550 Katy Gap Rd Property: Grand Villas ⚠️ Risk Level: High The…" at bounding box center [452, 170] width 561 height 340
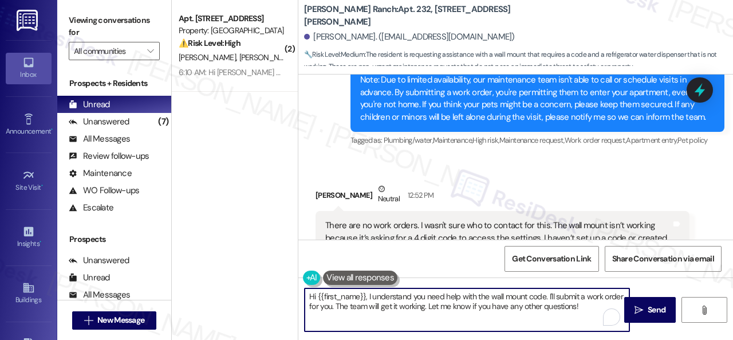
paste textarea "Thank you. I've submitted work orders on your behalf and notified the site team…"
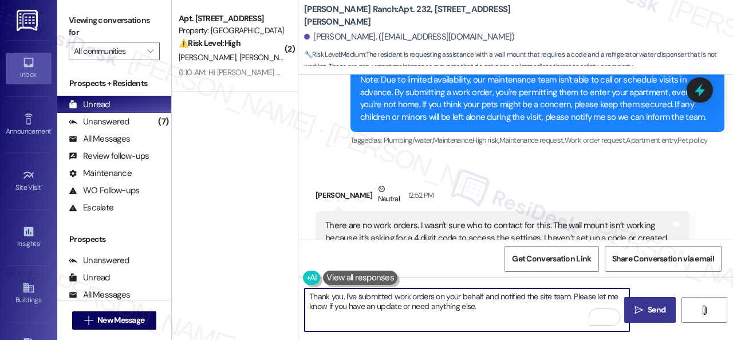
type textarea "Thank you. I've submitted work orders on your behalf and notified the site team…"
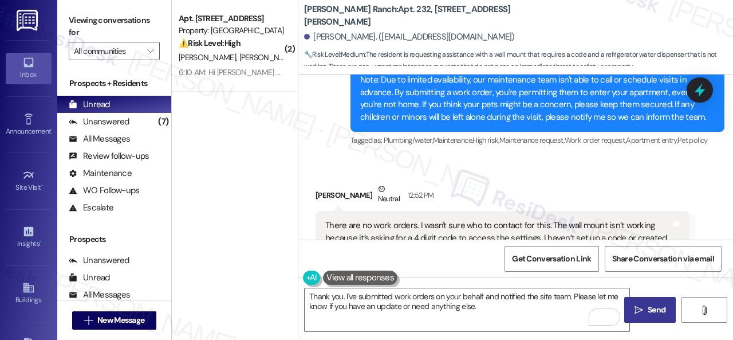
click at [640, 309] on span " Send" at bounding box center [650, 309] width 36 height 12
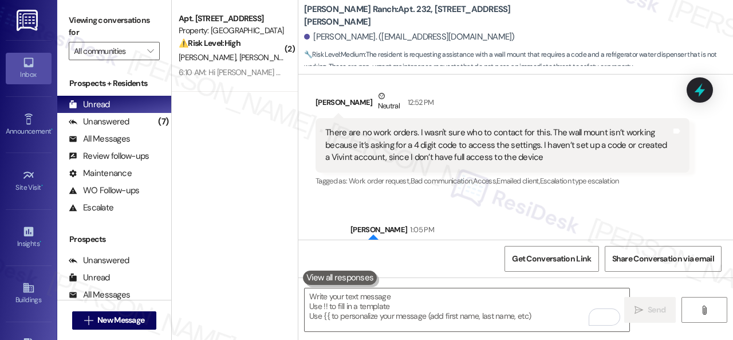
scroll to position [3, 0]
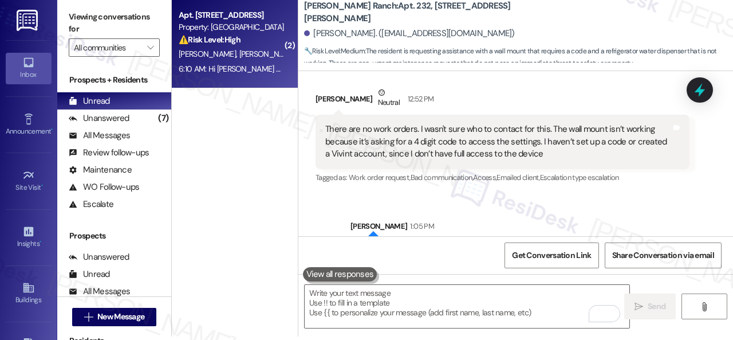
click at [274, 52] on div "E. Guerere L. Soto" at bounding box center [231, 54] width 108 height 14
type textarea "Fetching suggested responses. Please feel free to read through the conversation…"
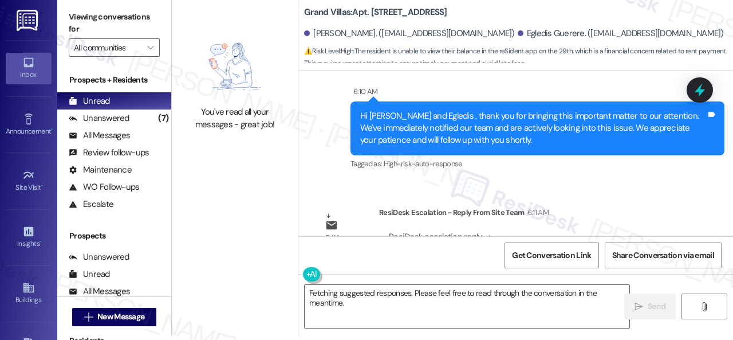
drag, startPoint x: 361, startPoint y: 305, endPoint x: 232, endPoint y: 269, distance: 133.4
click at [232, 269] on div "You've read all your messages - great job! Grand Villas: Apt. 805, 1550 Katy Ga…" at bounding box center [452, 167] width 561 height 340
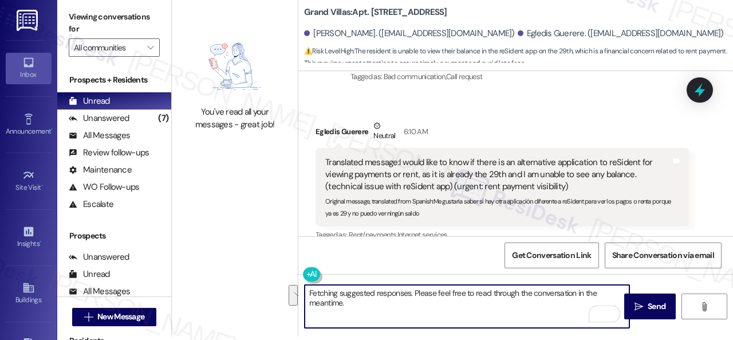
scroll to position [5436, 0]
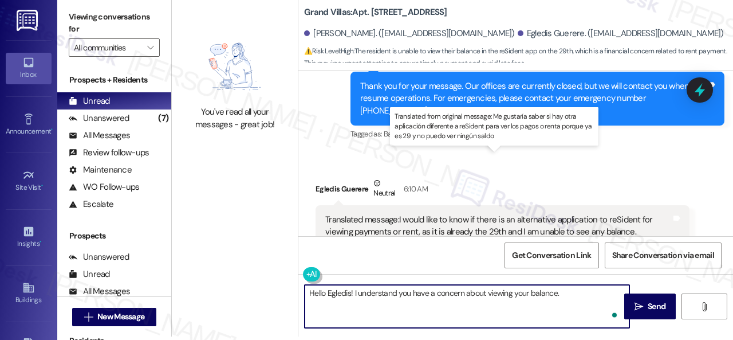
paste textarea "ent is due on the 1st, with a grace period until the 5th. The total balance app…"
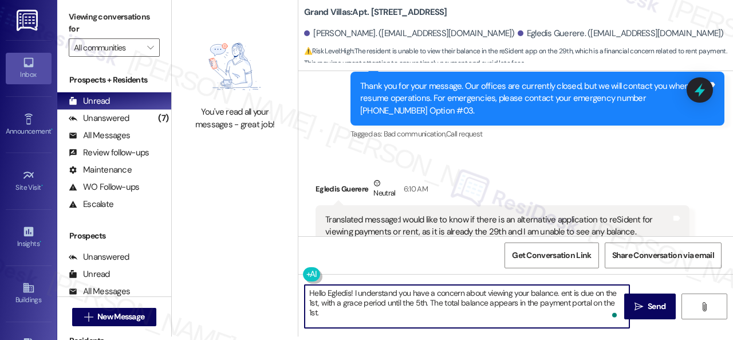
click at [558, 295] on textarea "Hello Egledis! I understand you have a concern about viewing your balance. ent …" at bounding box center [467, 306] width 325 height 43
type textarea "Hello Egledis! I understand you have a concern about viewing your balance. Plea…"
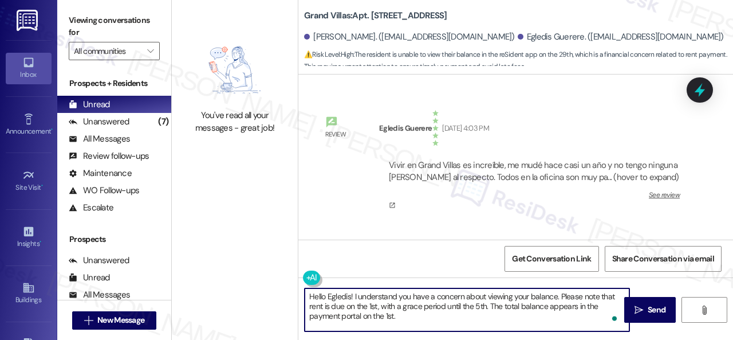
scroll to position [5436, 0]
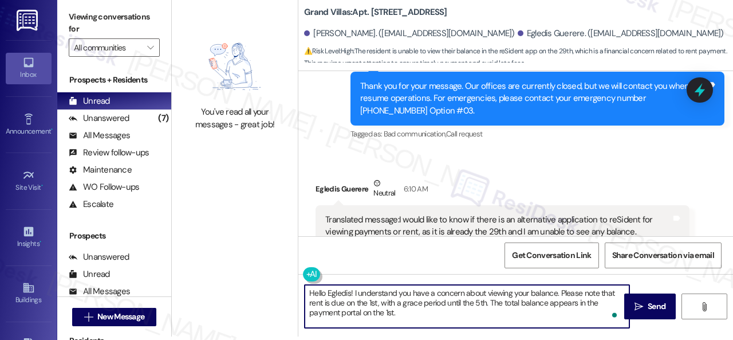
click at [405, 312] on textarea "Hello Egledis! I understand you have a concern about viewing your balance. Plea…" at bounding box center [467, 306] width 325 height 43
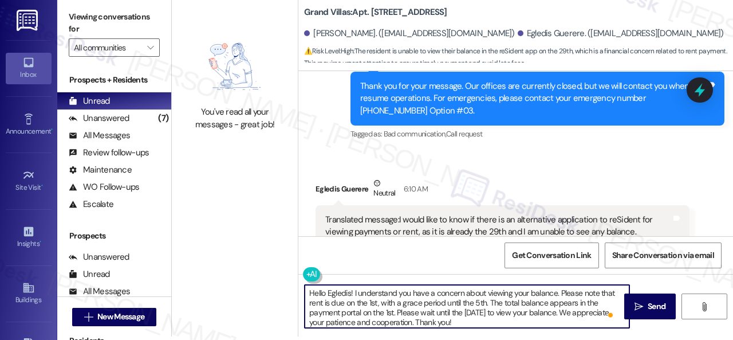
type textarea "Hello Egledis! I understand you have a concern about viewing your balance. Plea…"
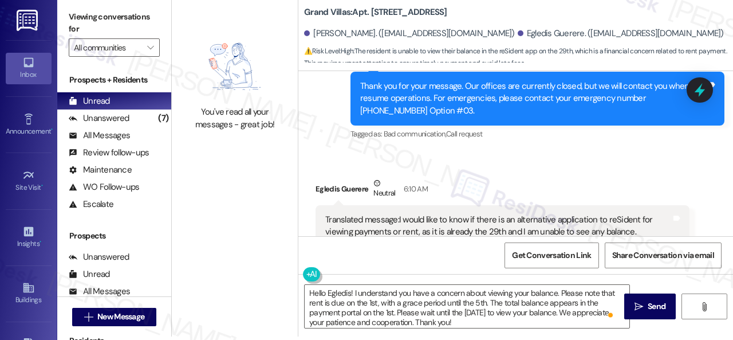
click at [445, 267] on div "Get Conversation Link Share Conversation via email" at bounding box center [515, 255] width 435 height 38
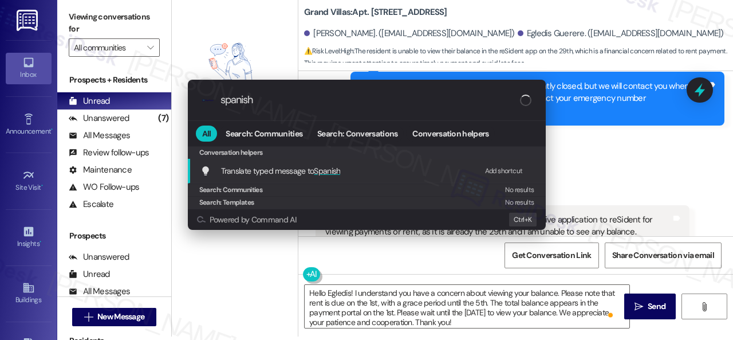
type input "spanish"
click at [512, 168] on div "Add shortcut" at bounding box center [504, 171] width 38 height 12
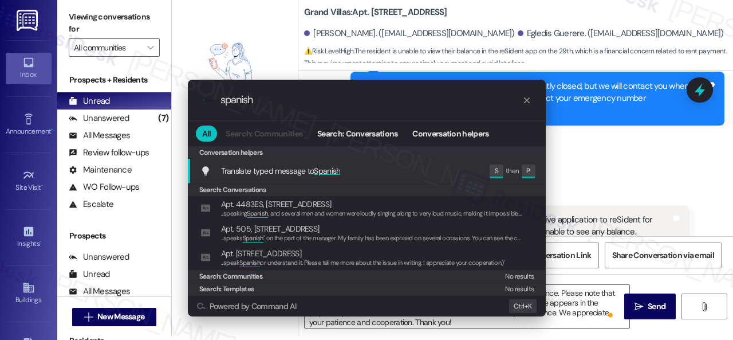
click at [279, 166] on span "Translate typed message to Spanish" at bounding box center [281, 170] width 120 height 10
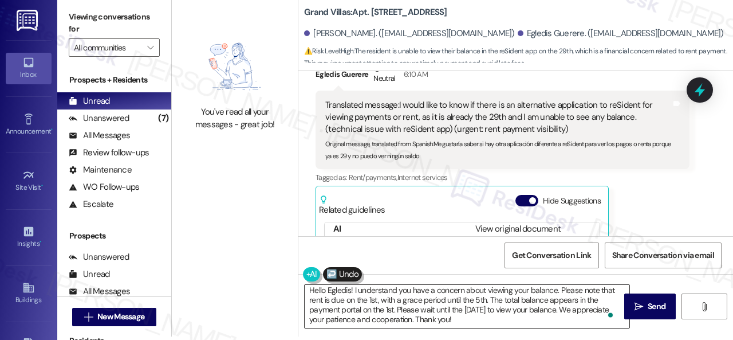
scroll to position [52, 0]
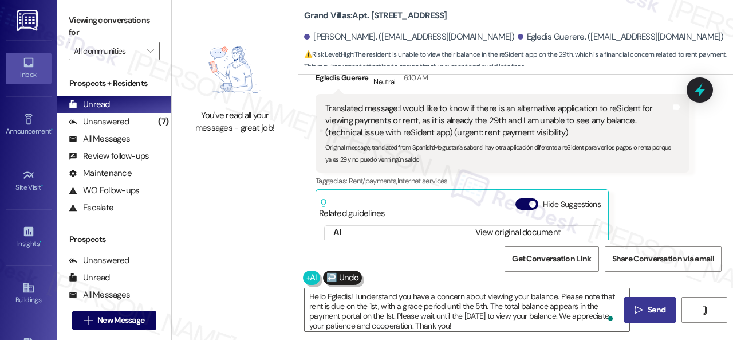
click at [649, 306] on span "Send" at bounding box center [657, 309] width 18 height 12
